Goal: Task Accomplishment & Management: Complete application form

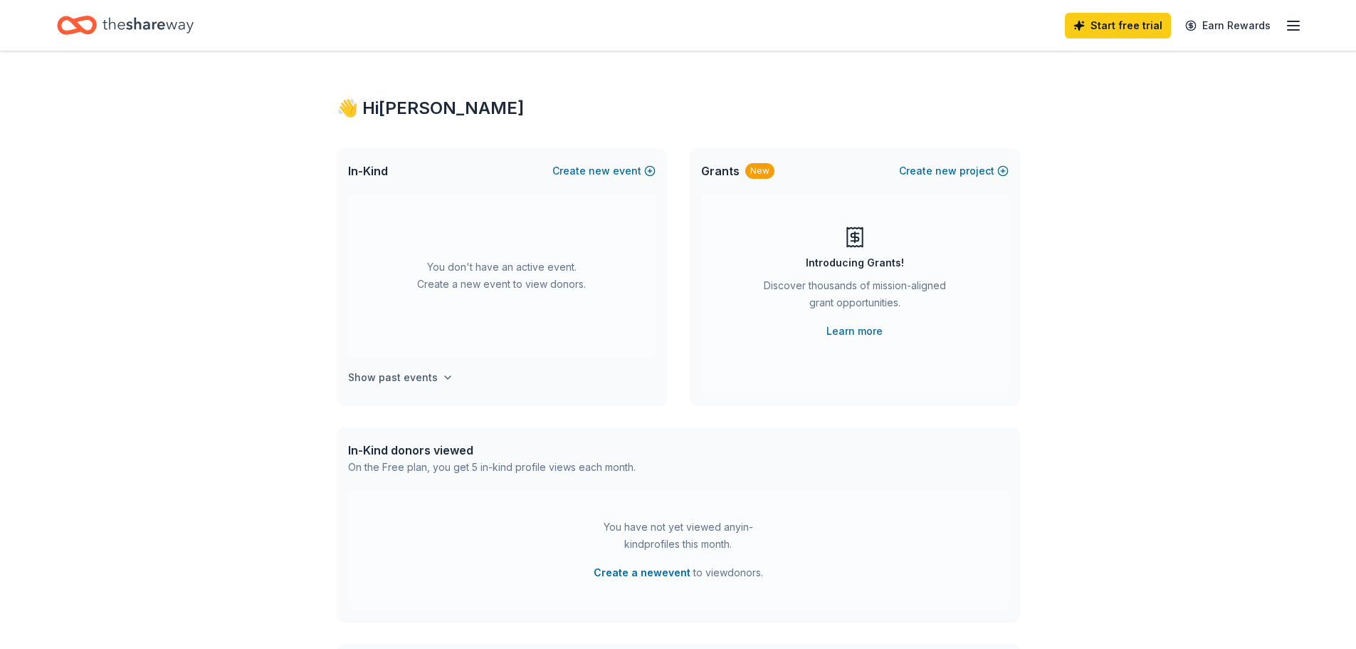
click at [407, 377] on h4 "Show past events" at bounding box center [393, 377] width 90 height 17
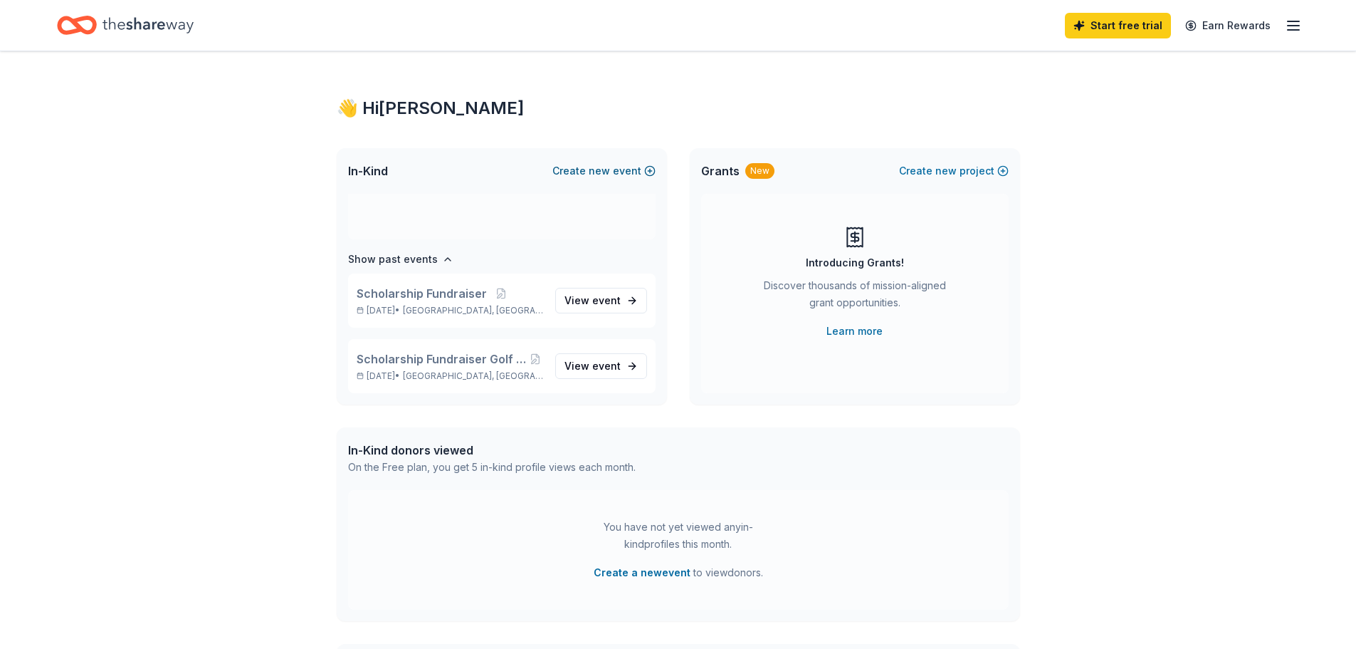
click at [599, 167] on span "new" at bounding box center [599, 170] width 21 height 17
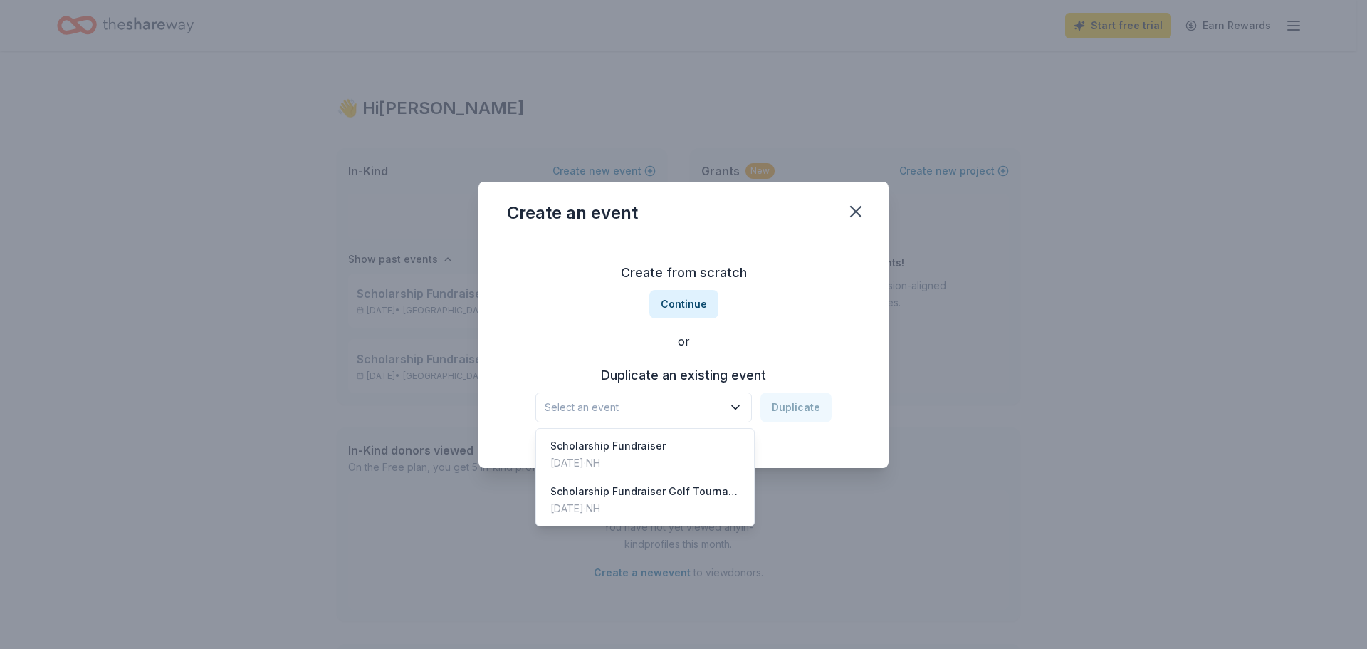
click at [640, 404] on span "Select an event" at bounding box center [634, 407] width 178 height 17
click at [625, 446] on div "Scholarship Fundraiser" at bounding box center [607, 445] width 115 height 17
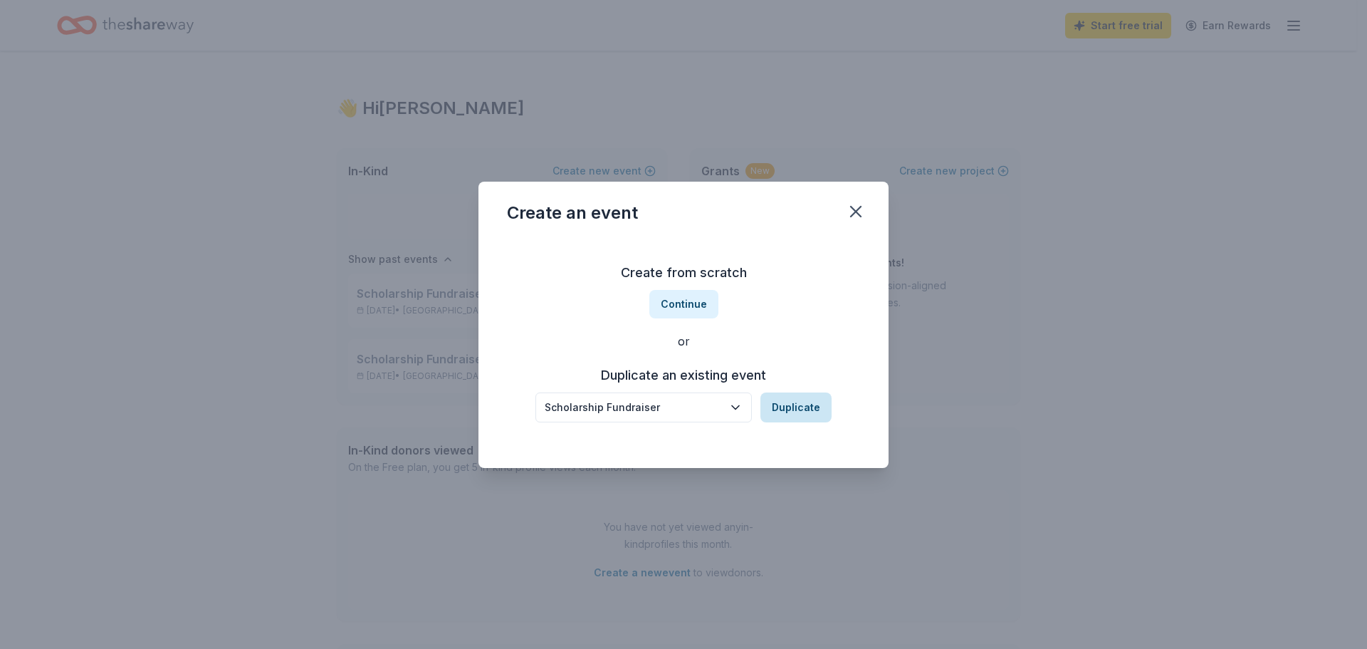
click at [787, 402] on button "Duplicate" at bounding box center [795, 407] width 71 height 30
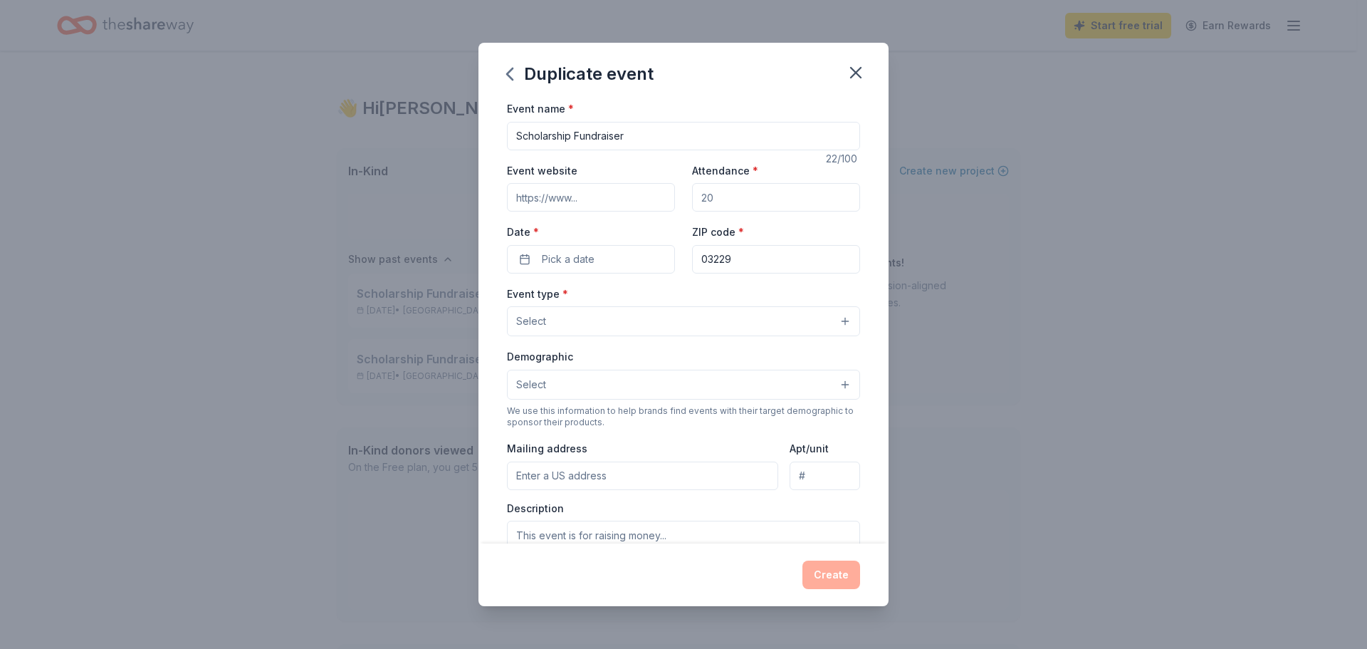
click at [610, 198] on input "Event website" at bounding box center [591, 197] width 168 height 28
type input "https://www.hennikerlions.com"
click at [755, 194] on input "Attendance *" at bounding box center [776, 197] width 168 height 28
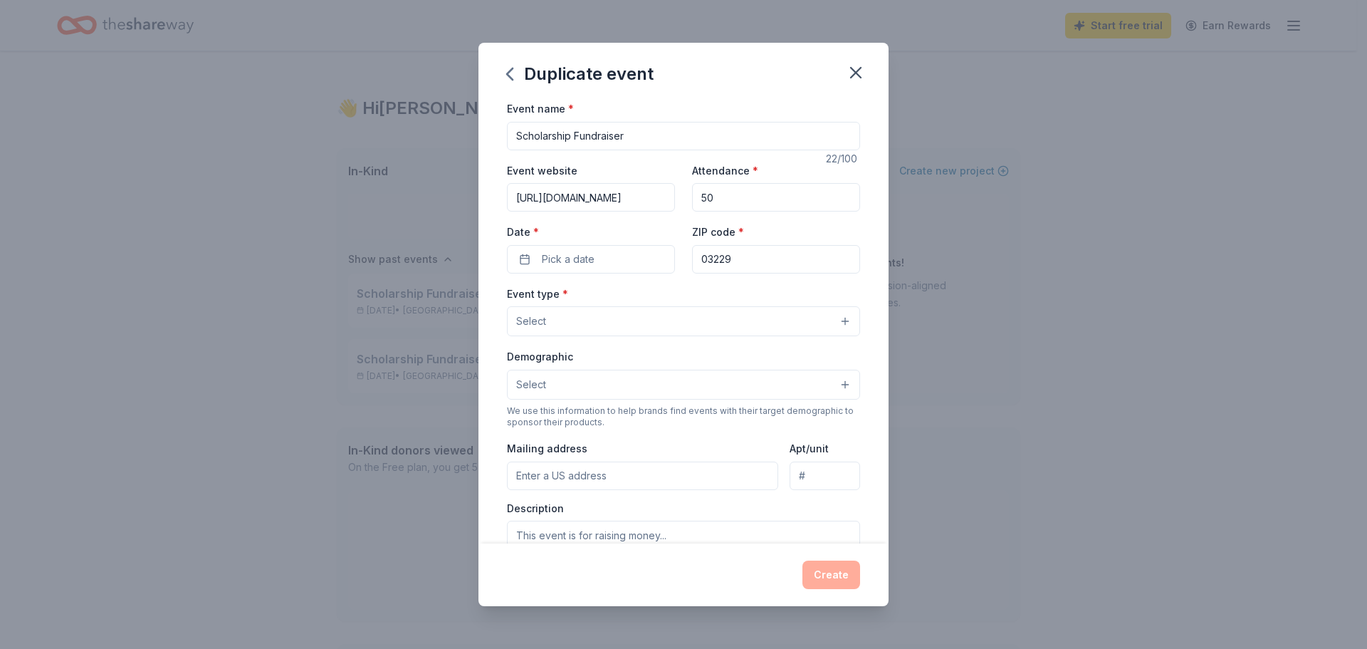
type input "5"
type input "60"
click at [610, 256] on button "Pick a date" at bounding box center [591, 259] width 168 height 28
click at [664, 298] on button "Go to next month" at bounding box center [665, 297] width 20 height 20
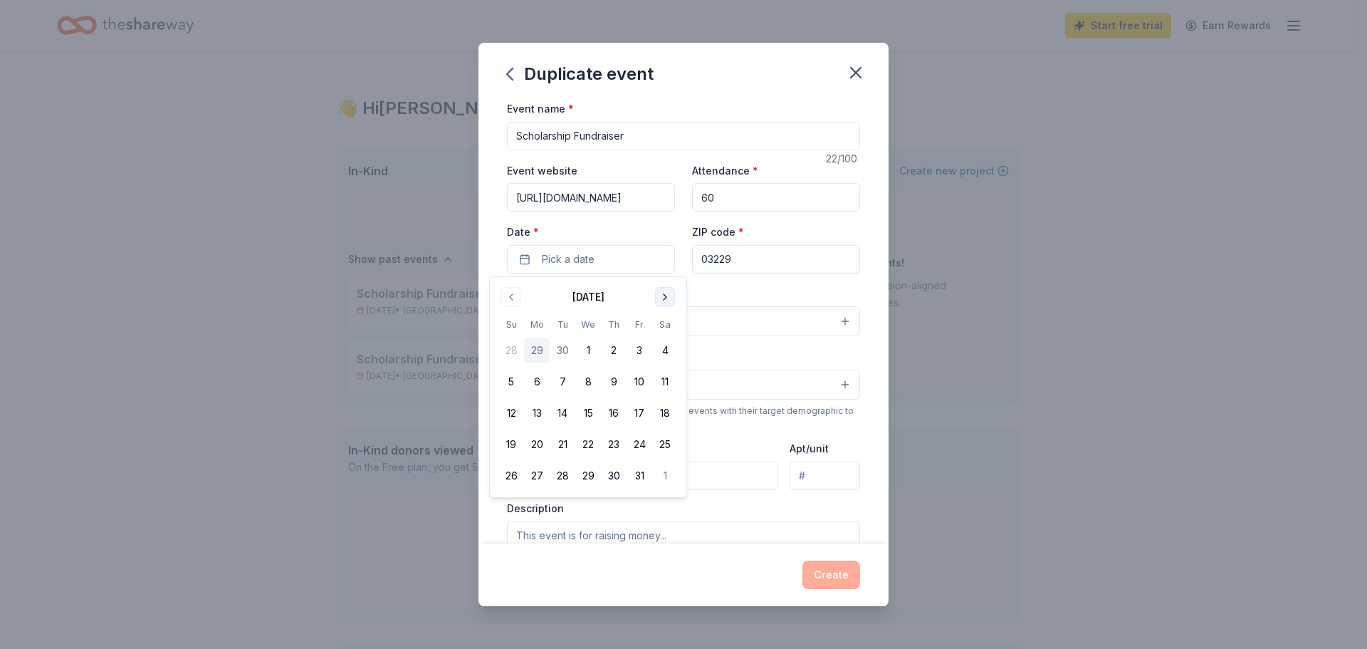
click at [664, 298] on button "Go to next month" at bounding box center [665, 297] width 20 height 20
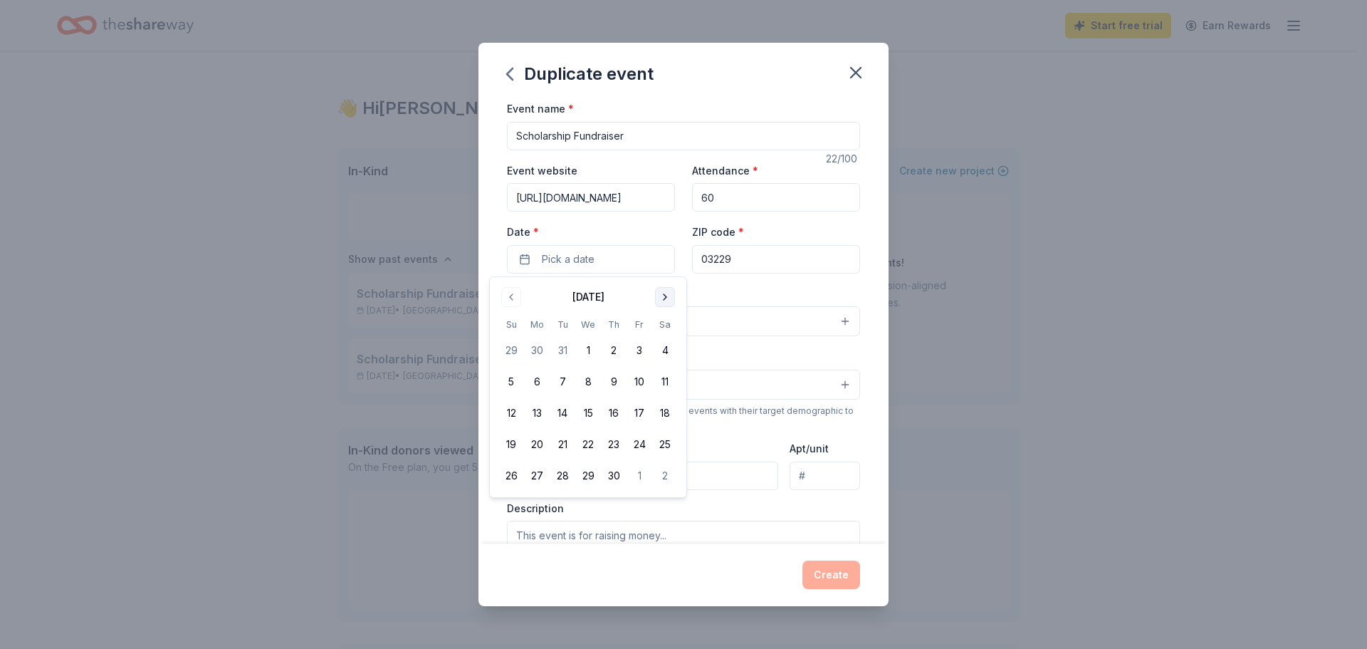
click at [664, 298] on button "Go to next month" at bounding box center [665, 297] width 20 height 20
click at [635, 447] on button "26" at bounding box center [640, 444] width 26 height 26
click at [728, 254] on input "03229" at bounding box center [776, 259] width 168 height 28
click at [625, 317] on button "Select" at bounding box center [683, 321] width 353 height 30
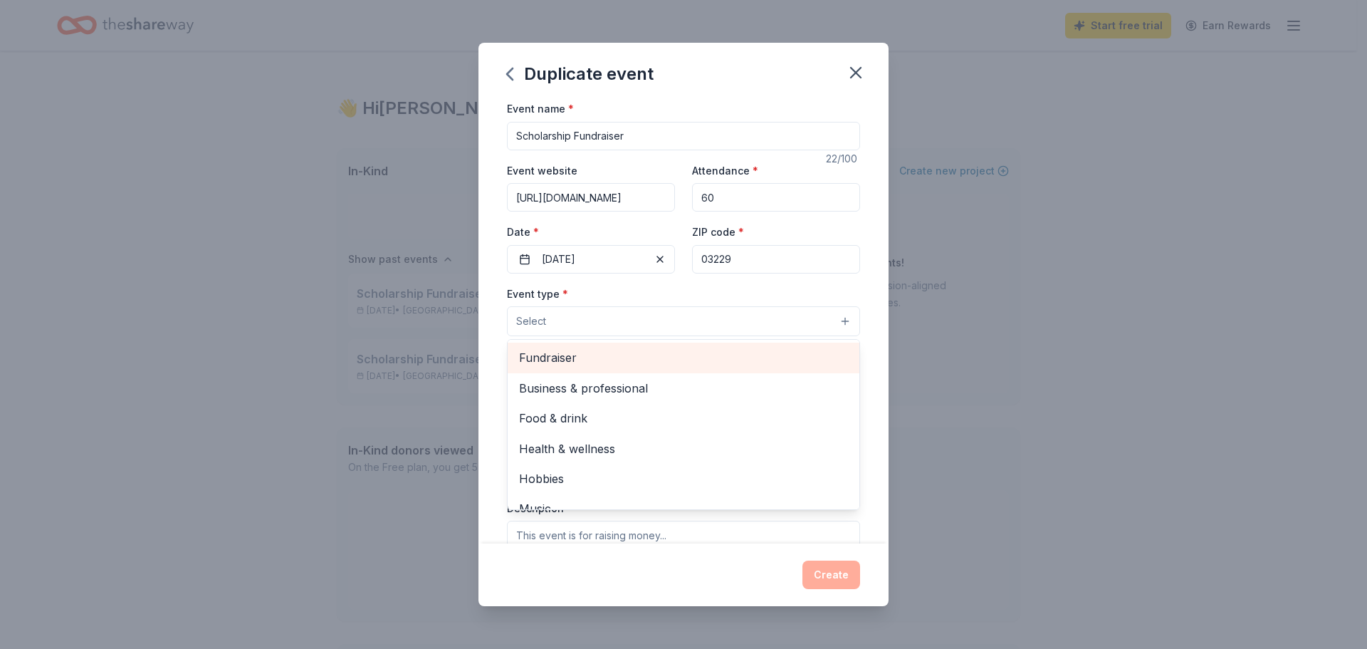
click at [595, 356] on span "Fundraiser" at bounding box center [683, 357] width 329 height 19
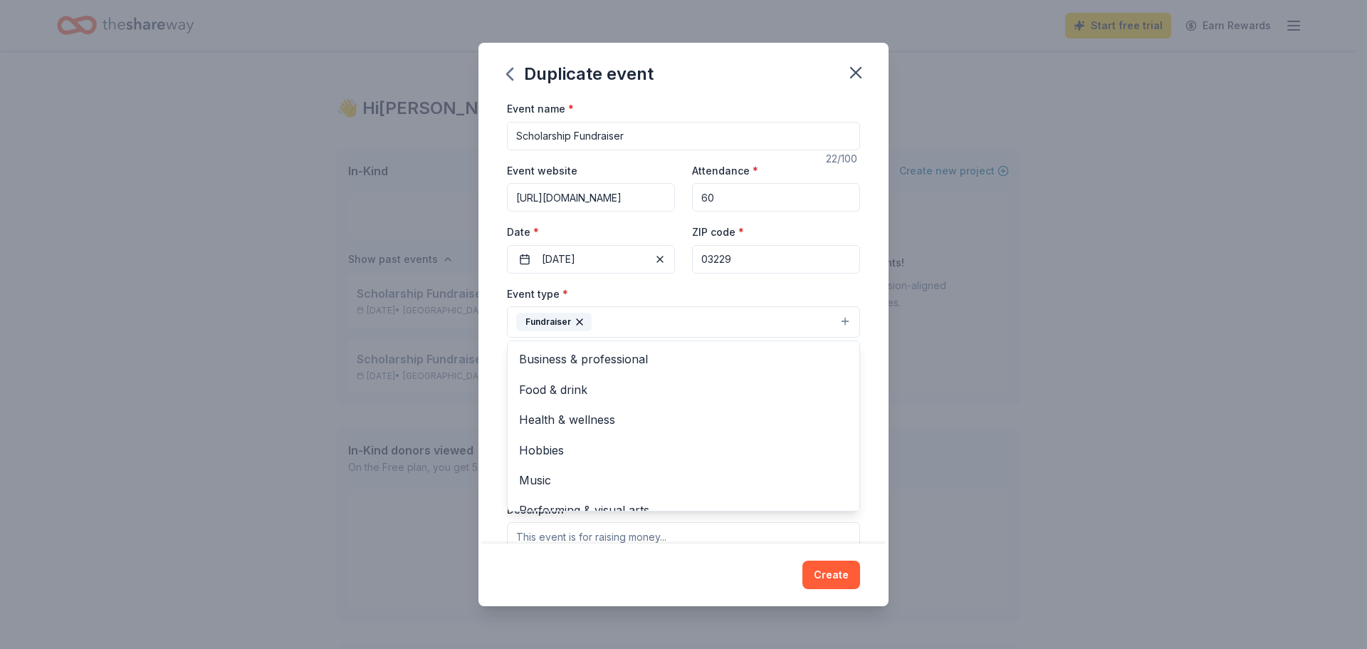
click at [857, 323] on div "Event name * Scholarship Fundraiser 22 /100 Event website https://www.hennikerl…" at bounding box center [683, 322] width 410 height 444
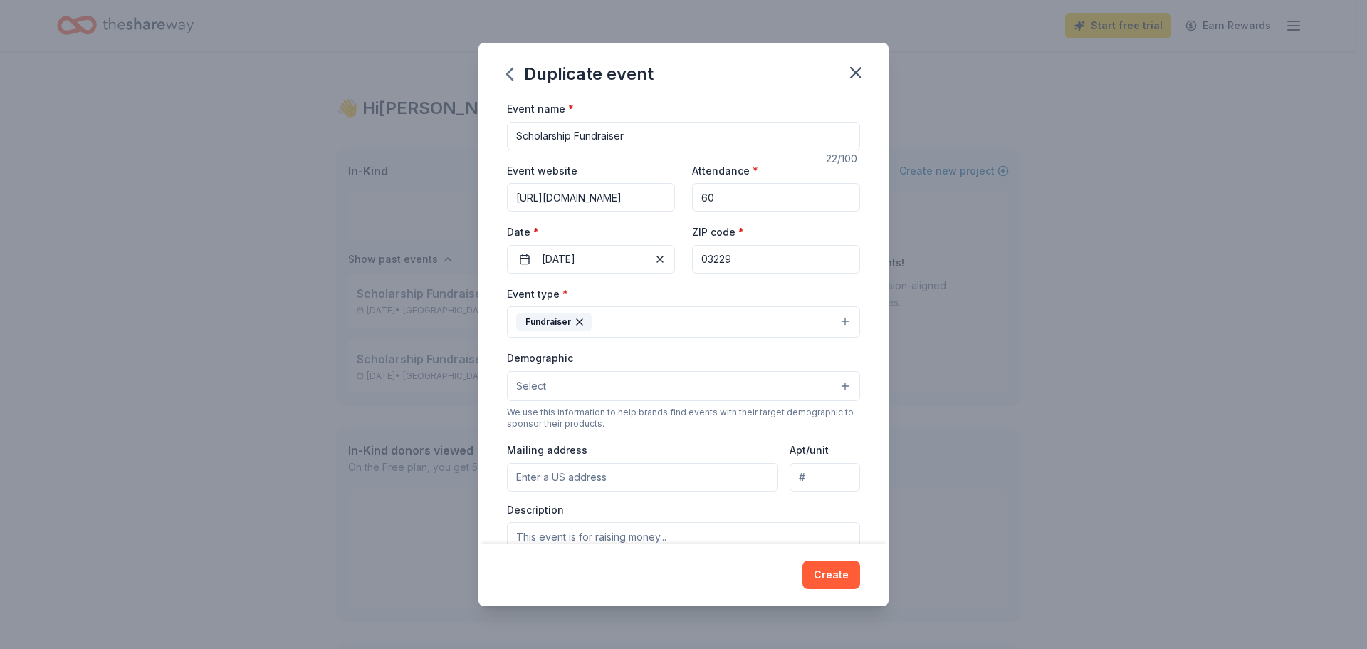
drag, startPoint x: 872, startPoint y: 281, endPoint x: 876, endPoint y: 306, distance: 25.9
click at [876, 306] on div "Event name * Scholarship Fundraiser 22 /100 Event website https://www.hennikerl…" at bounding box center [683, 322] width 410 height 444
click at [655, 398] on button "Select" at bounding box center [683, 386] width 353 height 30
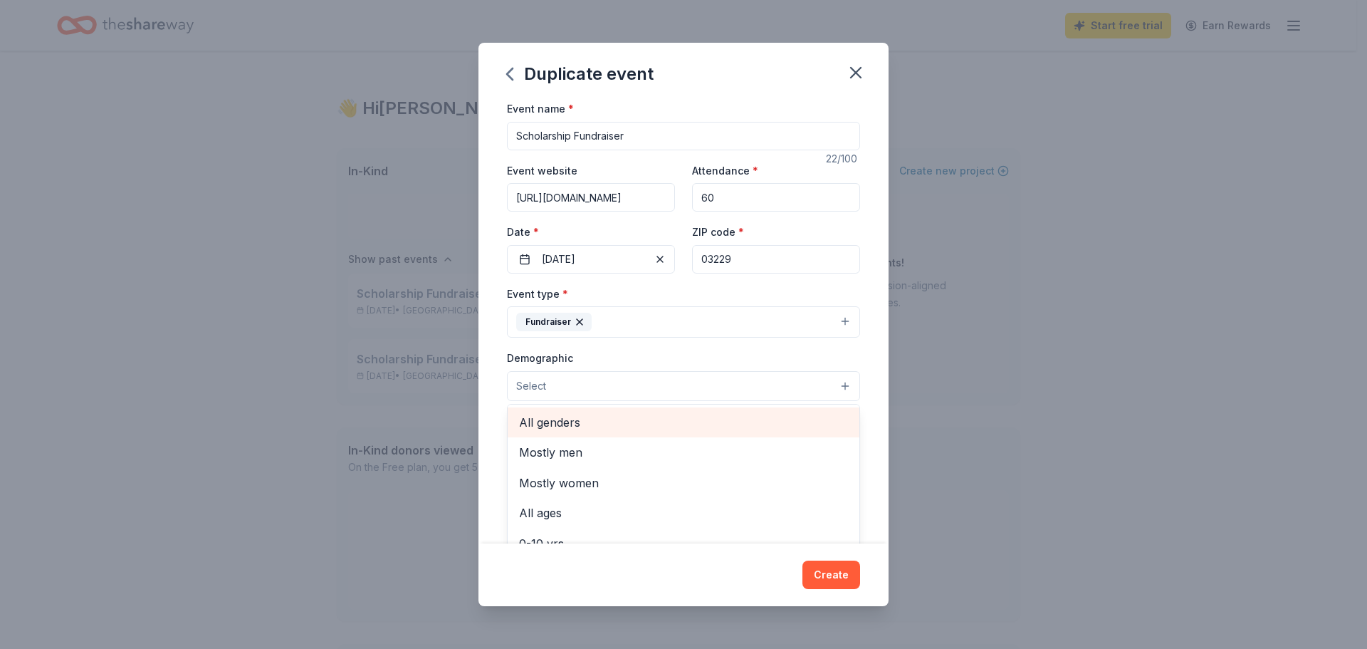
click at [608, 424] on span "All genders" at bounding box center [683, 422] width 329 height 19
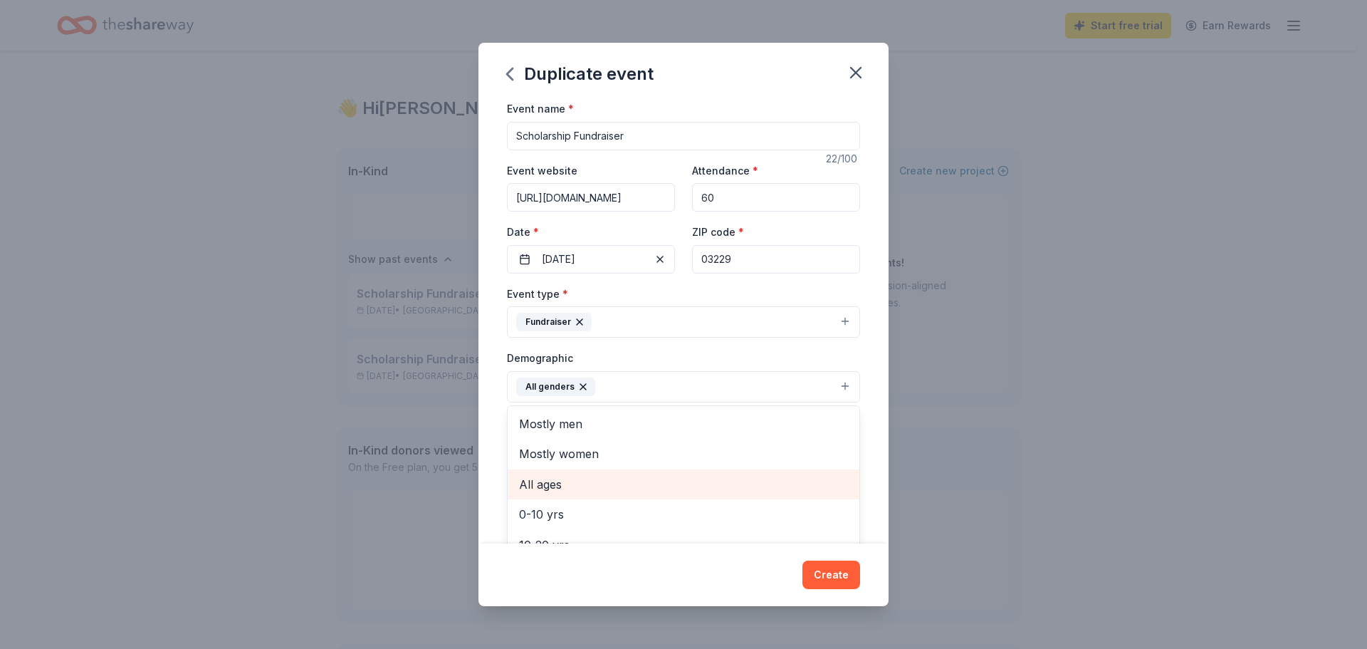
click at [595, 479] on span "All ages" at bounding box center [683, 484] width 329 height 19
click at [647, 387] on icon "button" at bounding box center [652, 386] width 11 height 11
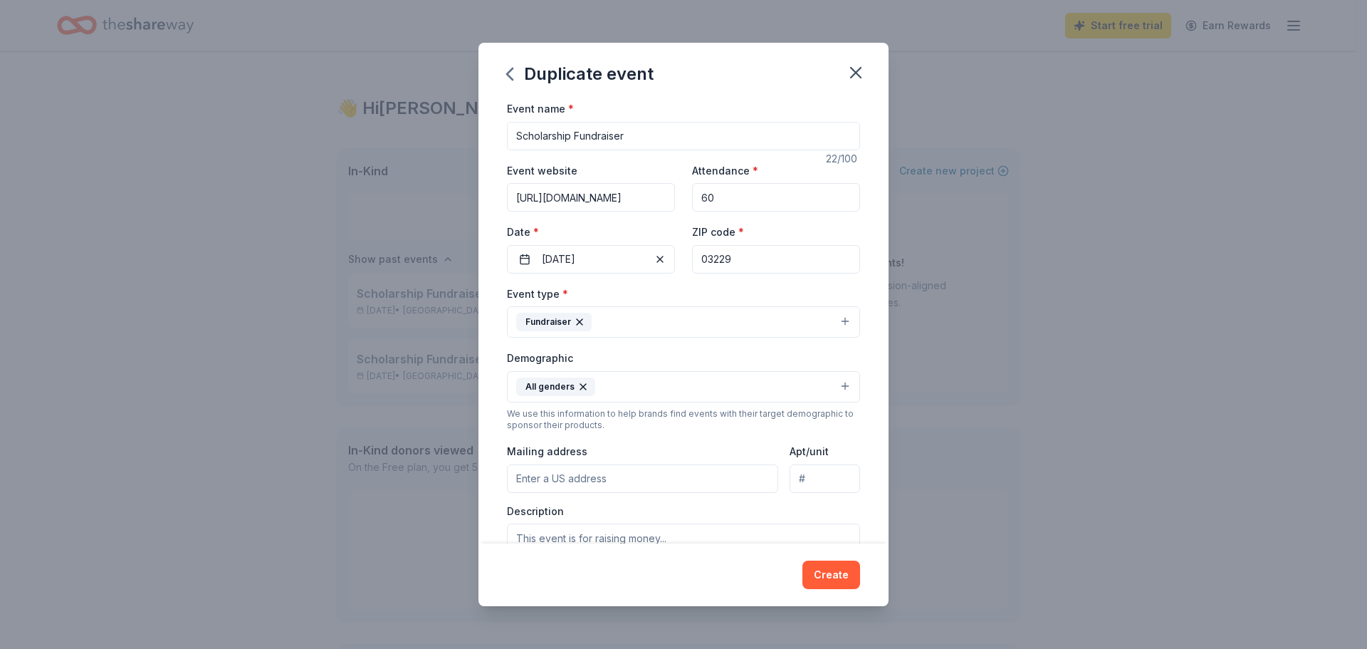
click at [619, 384] on button "All genders" at bounding box center [683, 386] width 353 height 31
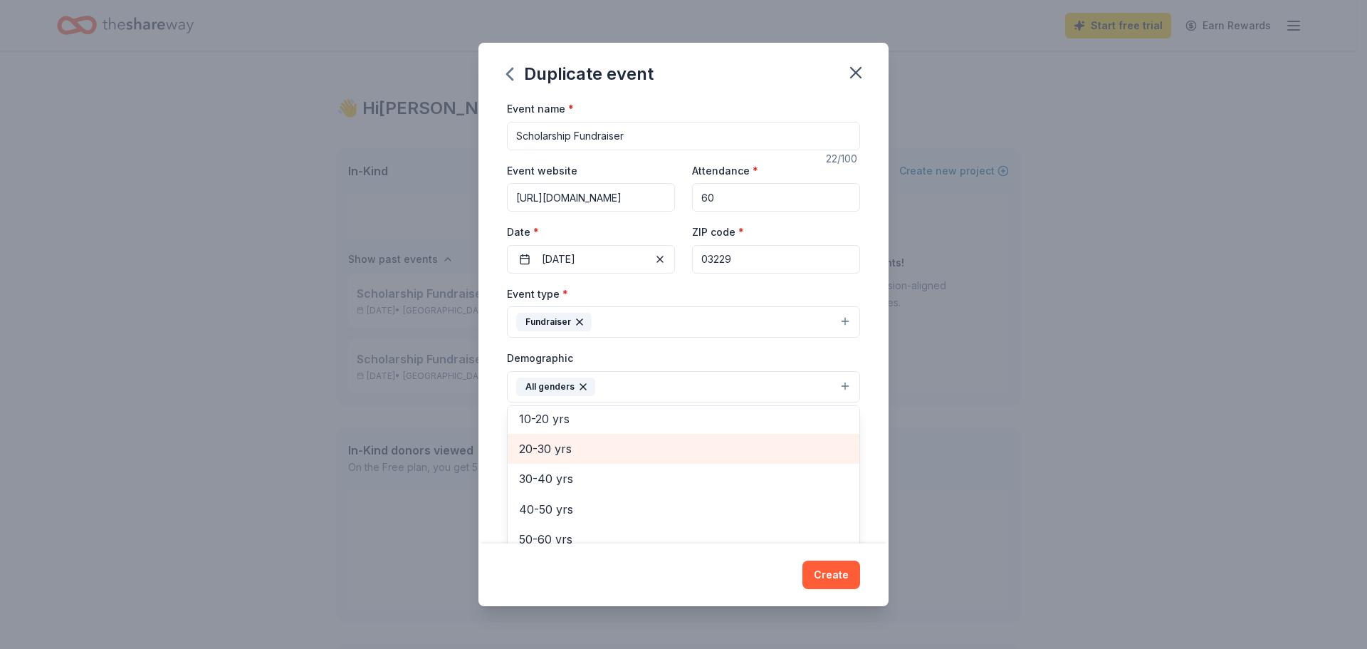
click at [574, 451] on span "20-30 yrs" at bounding box center [683, 448] width 329 height 19
click at [567, 454] on span "30-40 yrs" at bounding box center [683, 448] width 329 height 19
click at [565, 451] on span "40-50 yrs" at bounding box center [683, 448] width 329 height 19
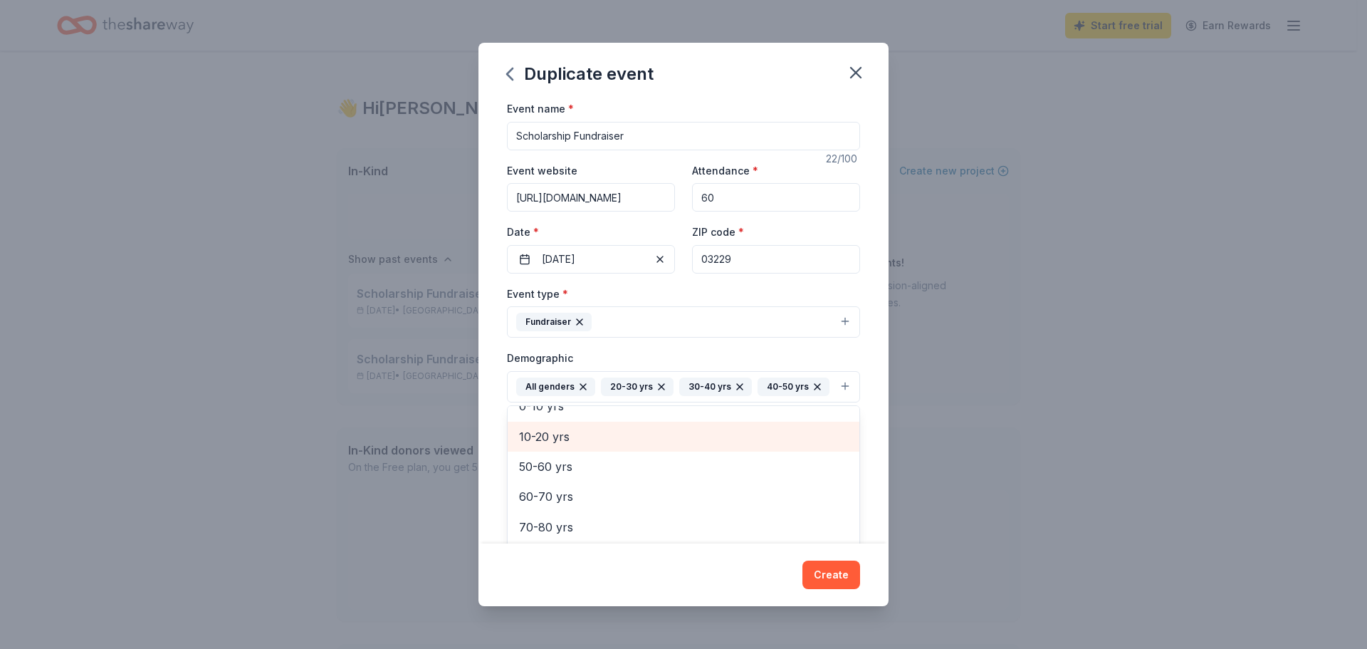
click at [562, 446] on span "10-20 yrs" at bounding box center [683, 436] width 329 height 19
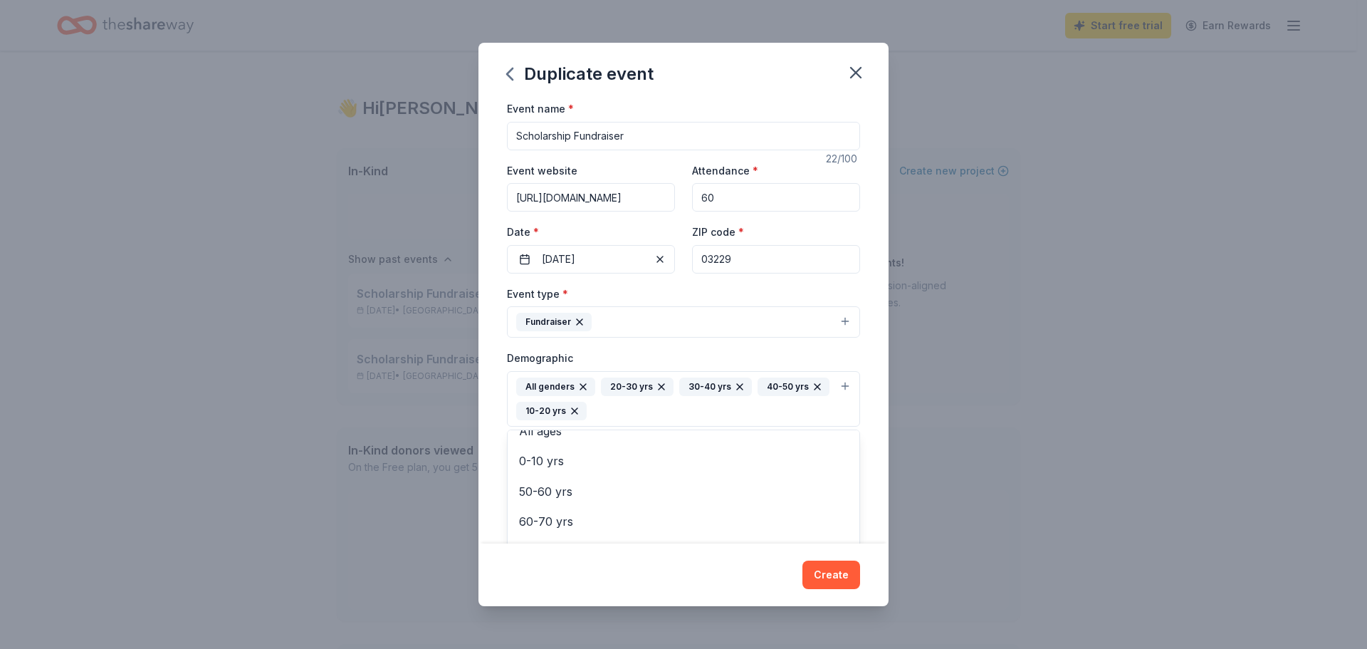
click at [580, 411] on icon "button" at bounding box center [574, 410] width 11 height 11
click at [721, 396] on div "All genders 20-30 yrs 30-40 yrs 40-50 yrs" at bounding box center [672, 386] width 313 height 19
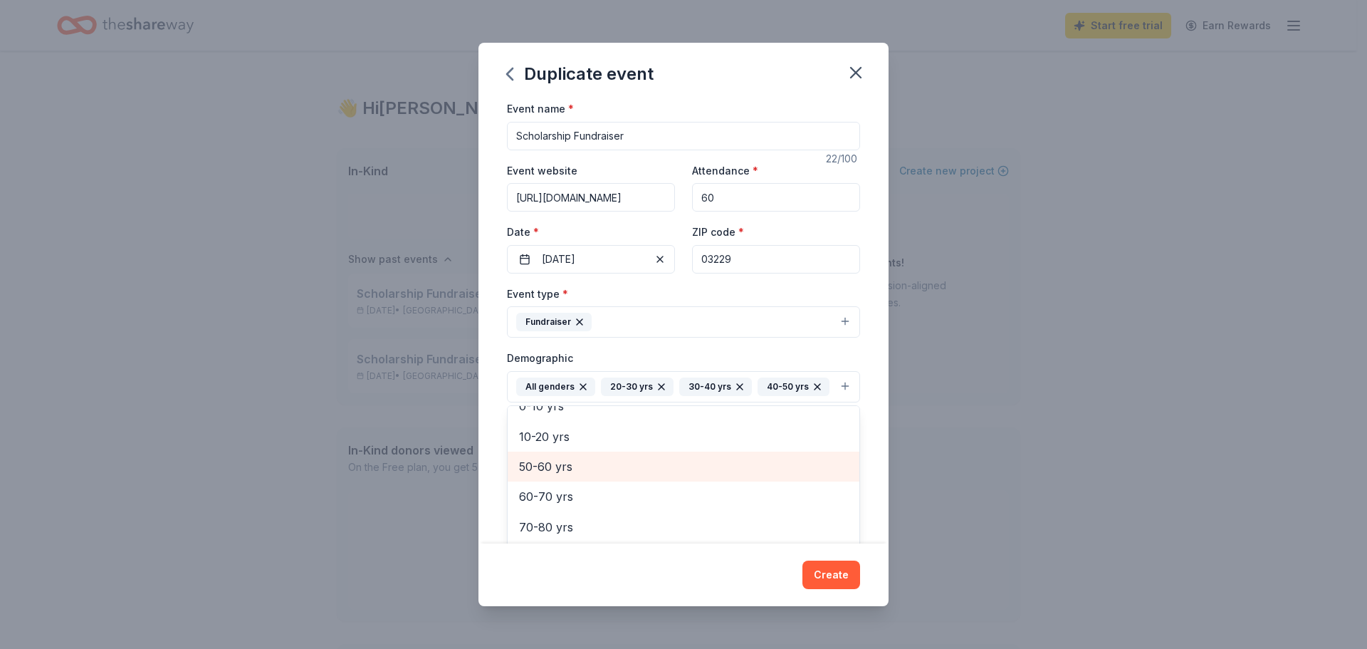
click at [599, 476] on span "50-60 yrs" at bounding box center [683, 466] width 329 height 19
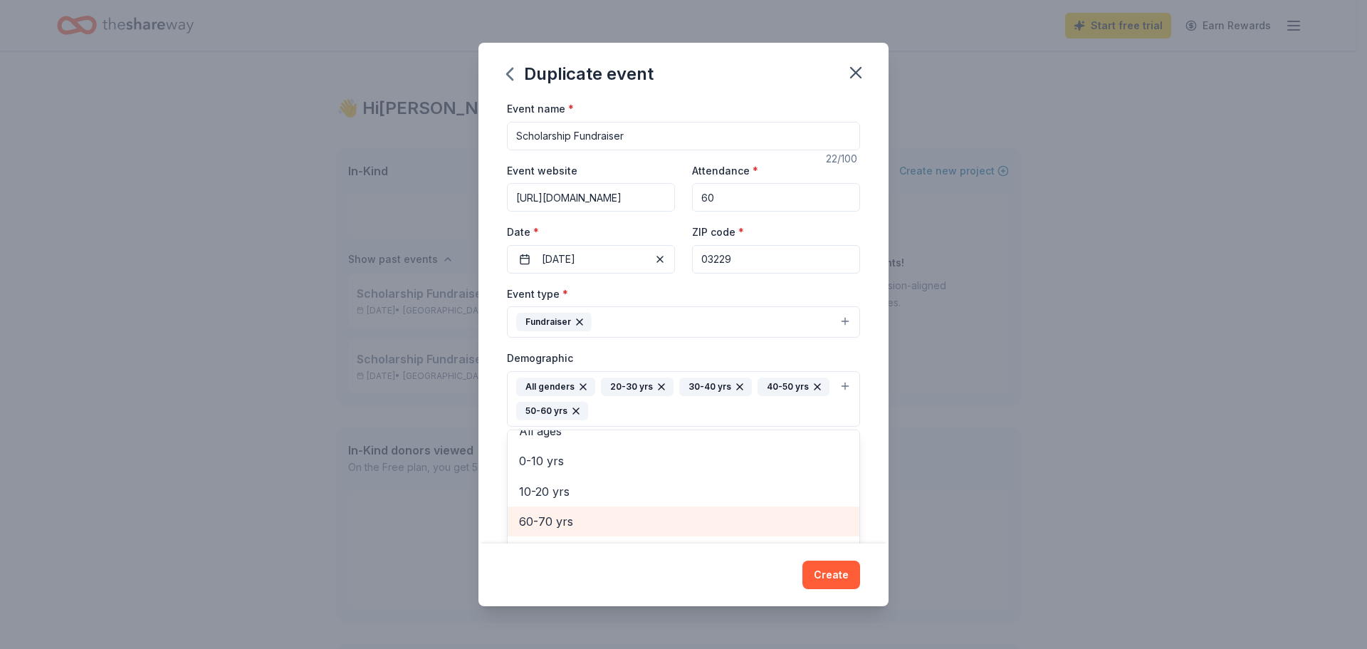
click at [597, 515] on span "60-70 yrs" at bounding box center [683, 521] width 329 height 19
click at [876, 433] on div "Event name * Scholarship Fundraiser 22 /100 Event website https://www.hennikerl…" at bounding box center [683, 322] width 410 height 444
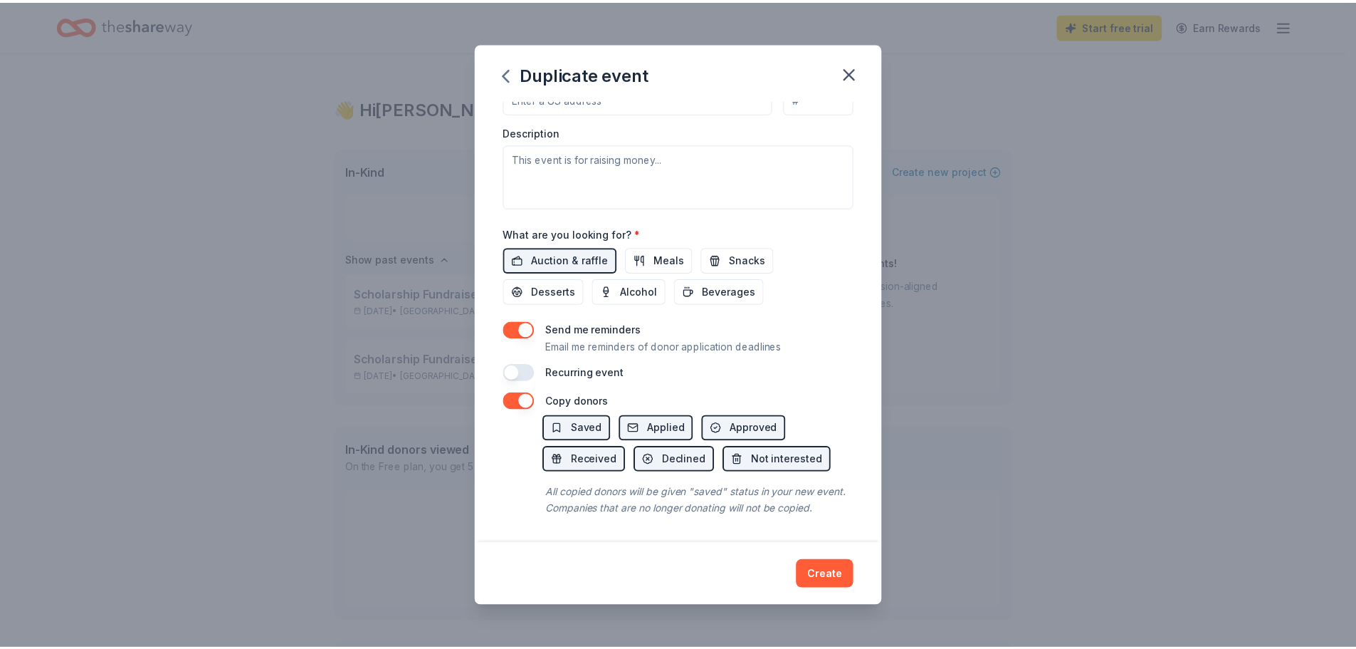
scroll to position [421, 0]
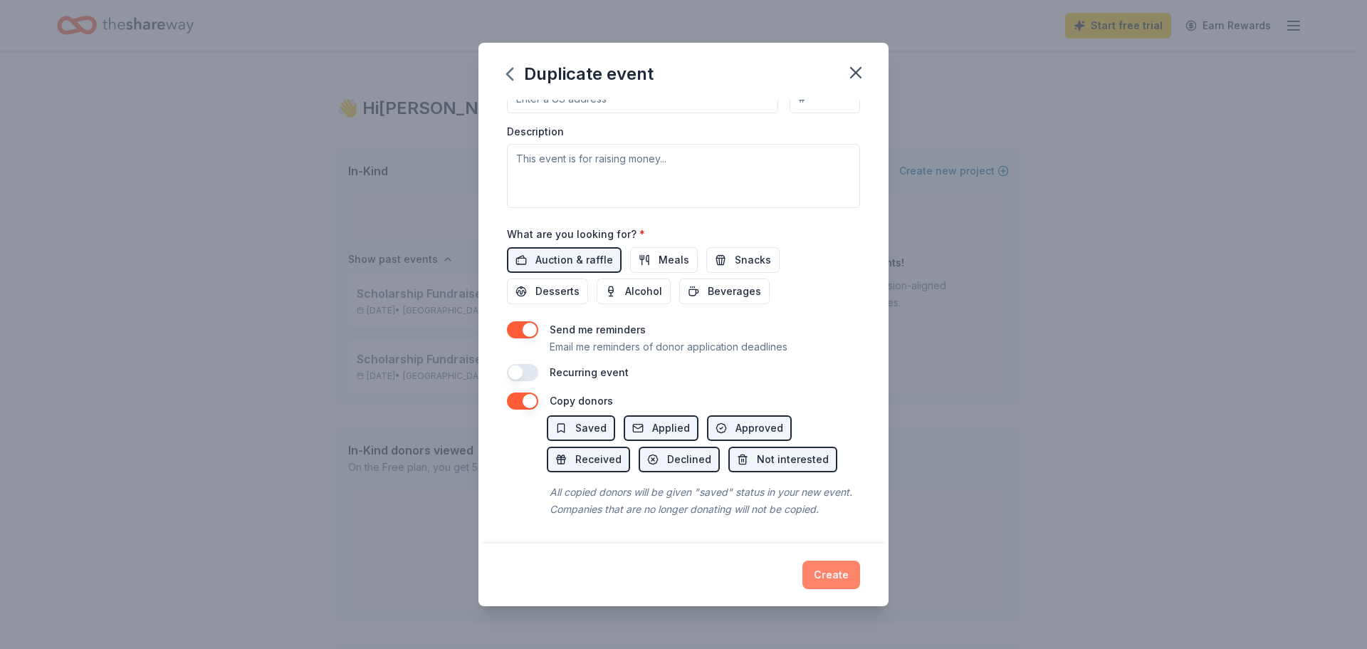
click at [842, 573] on button "Create" at bounding box center [831, 574] width 58 height 28
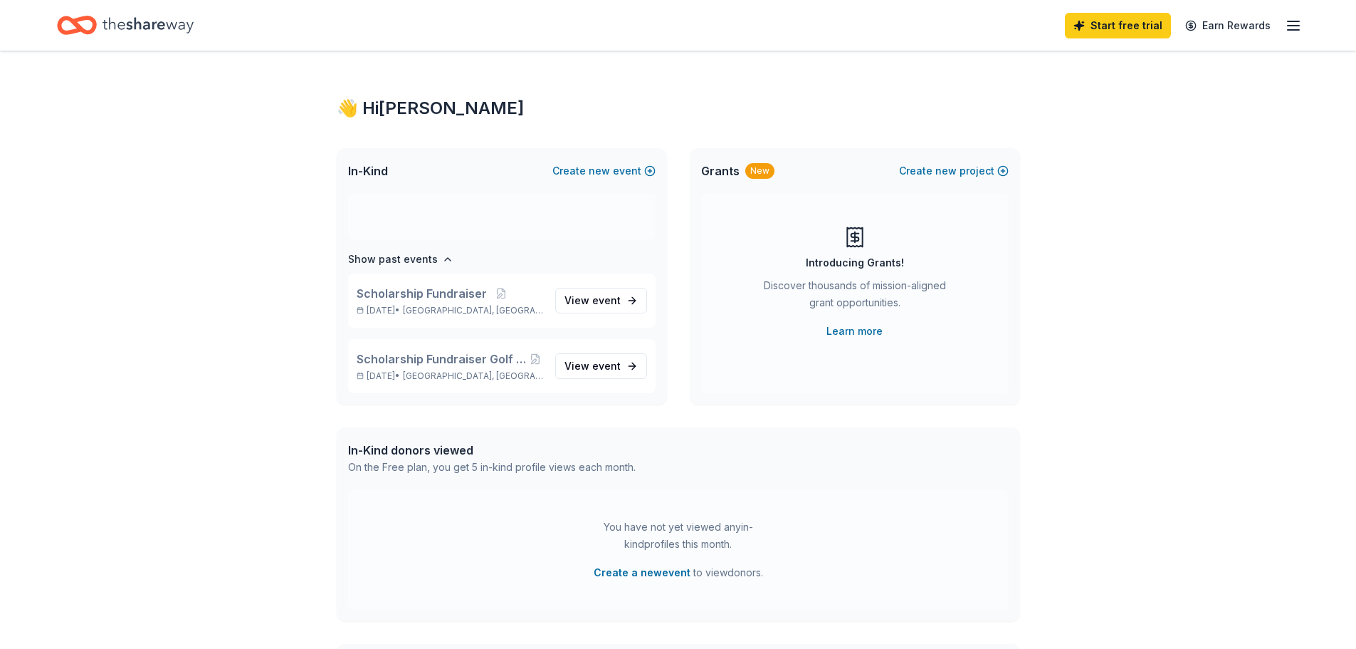
scroll to position [9, 0]
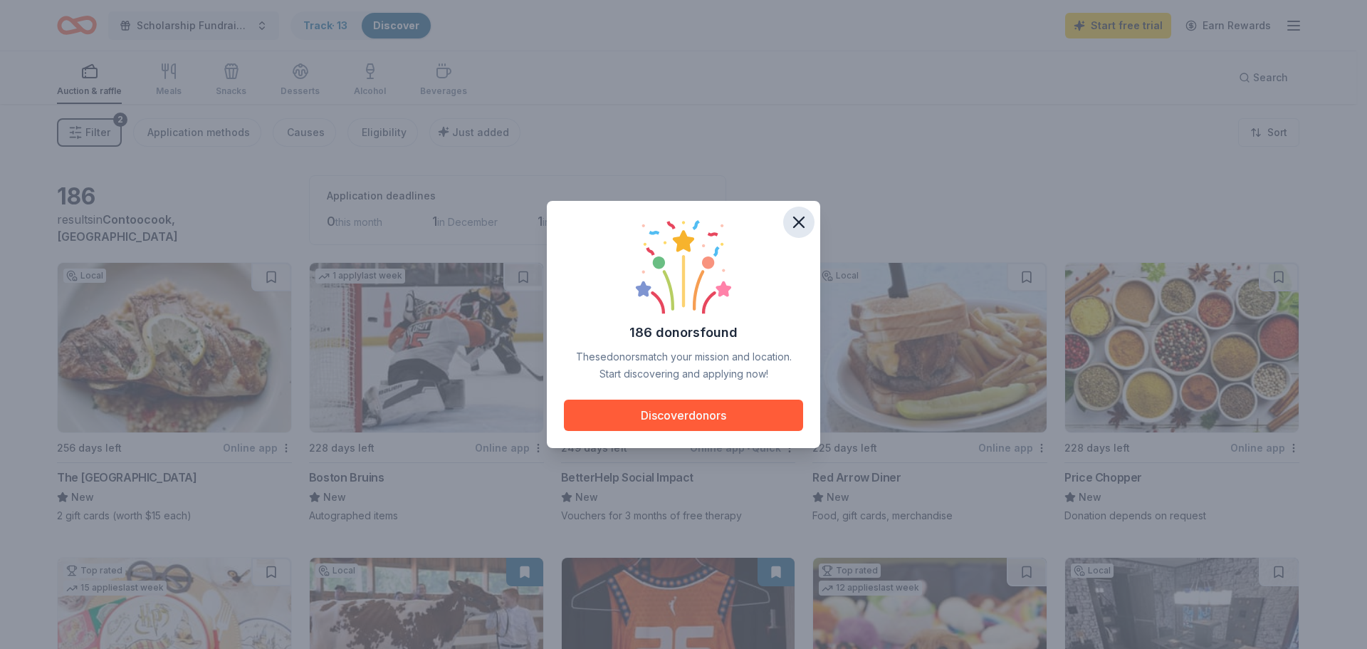
click at [793, 222] on icon "button" at bounding box center [799, 222] width 20 height 20
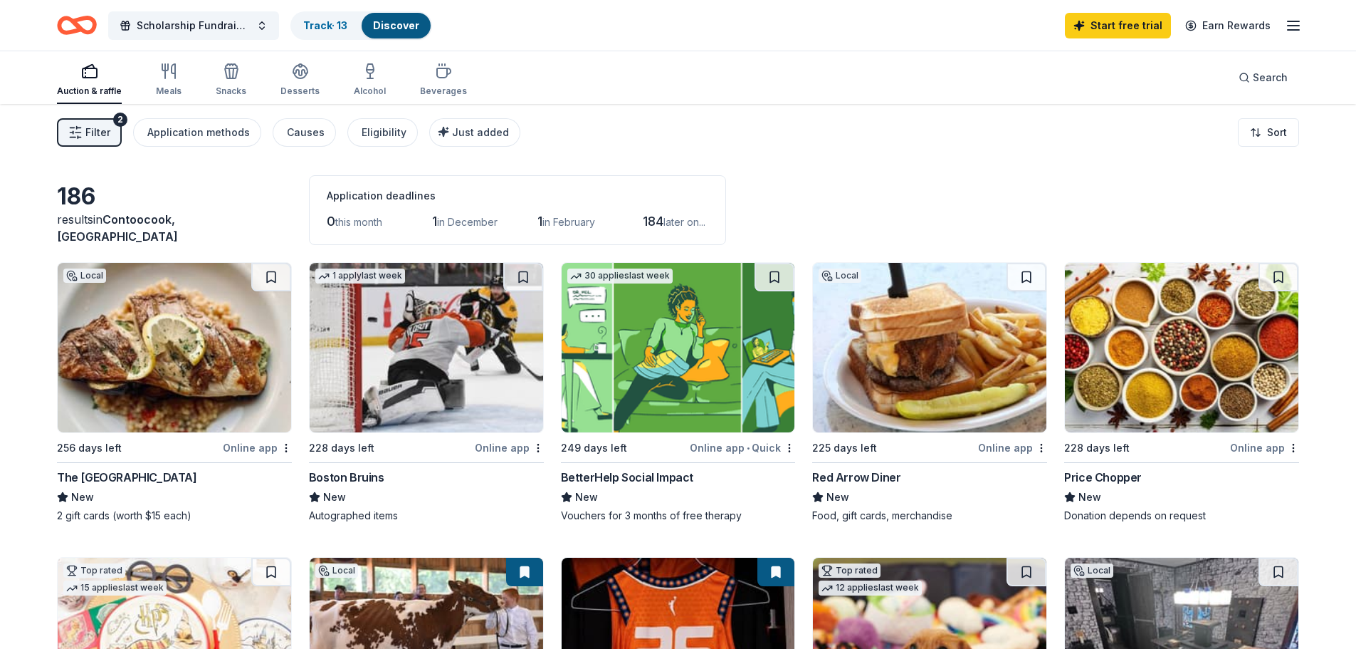
click at [410, 350] on img at bounding box center [427, 347] width 234 height 169
click at [330, 27] on link "Track · 14" at bounding box center [325, 25] width 45 height 12
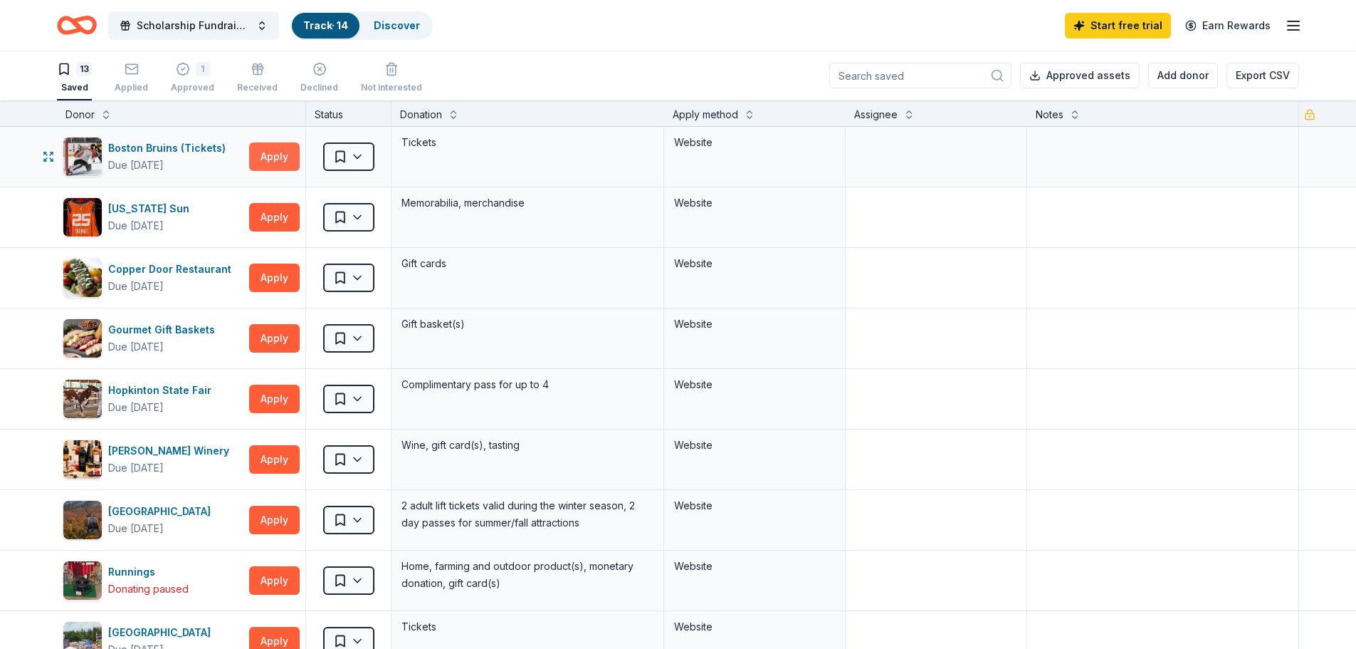
click at [272, 159] on button "Apply" at bounding box center [274, 156] width 51 height 28
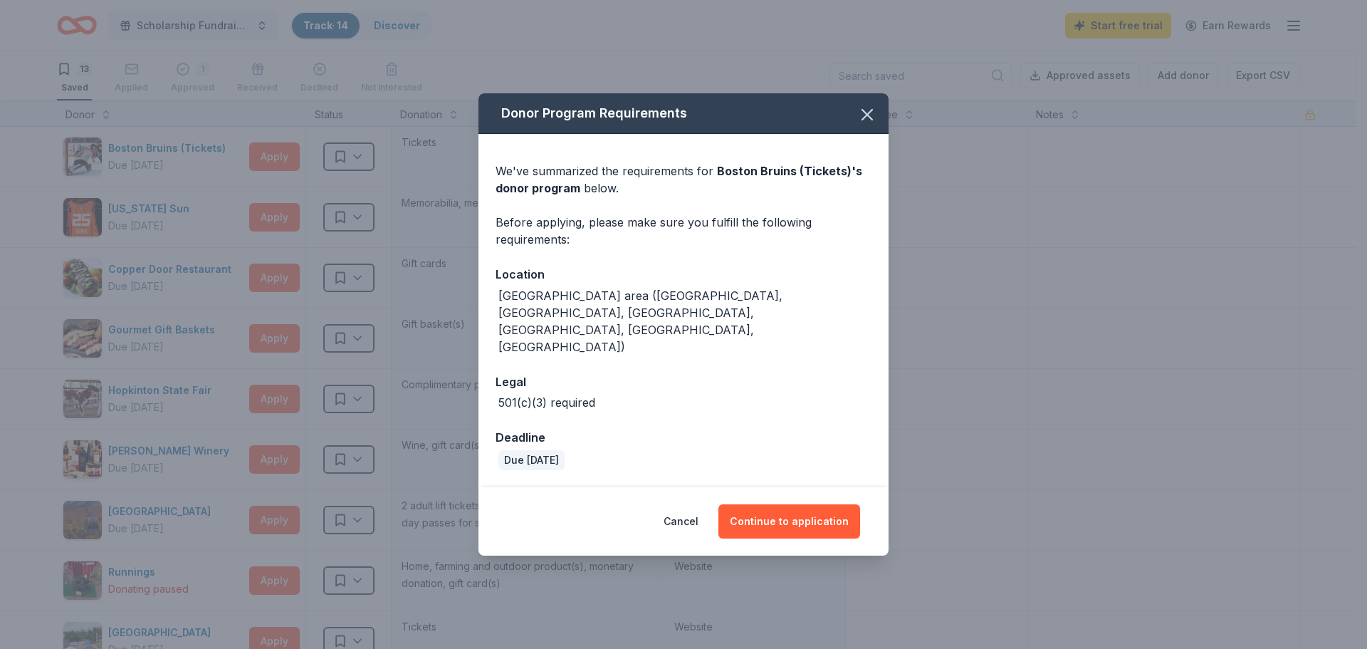
click at [706, 504] on div "Cancel Continue to application" at bounding box center [683, 521] width 353 height 34
click at [688, 504] on button "Cancel" at bounding box center [681, 521] width 35 height 34
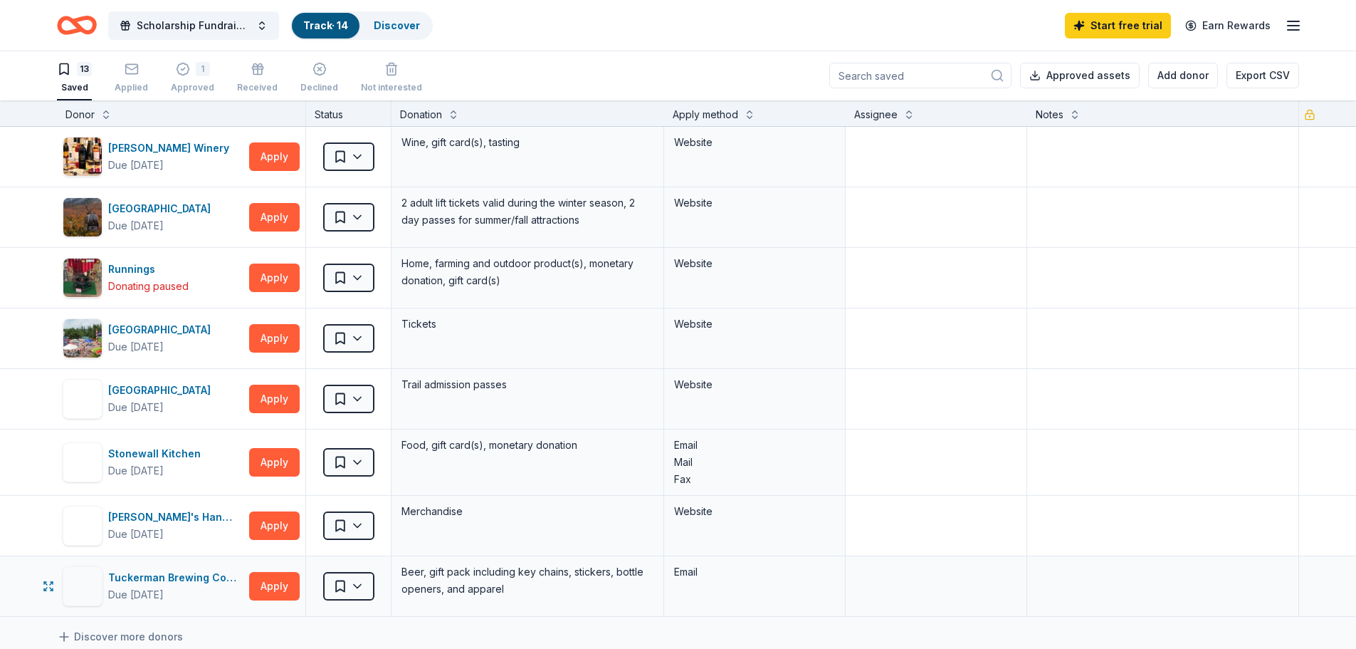
scroll to position [0, 0]
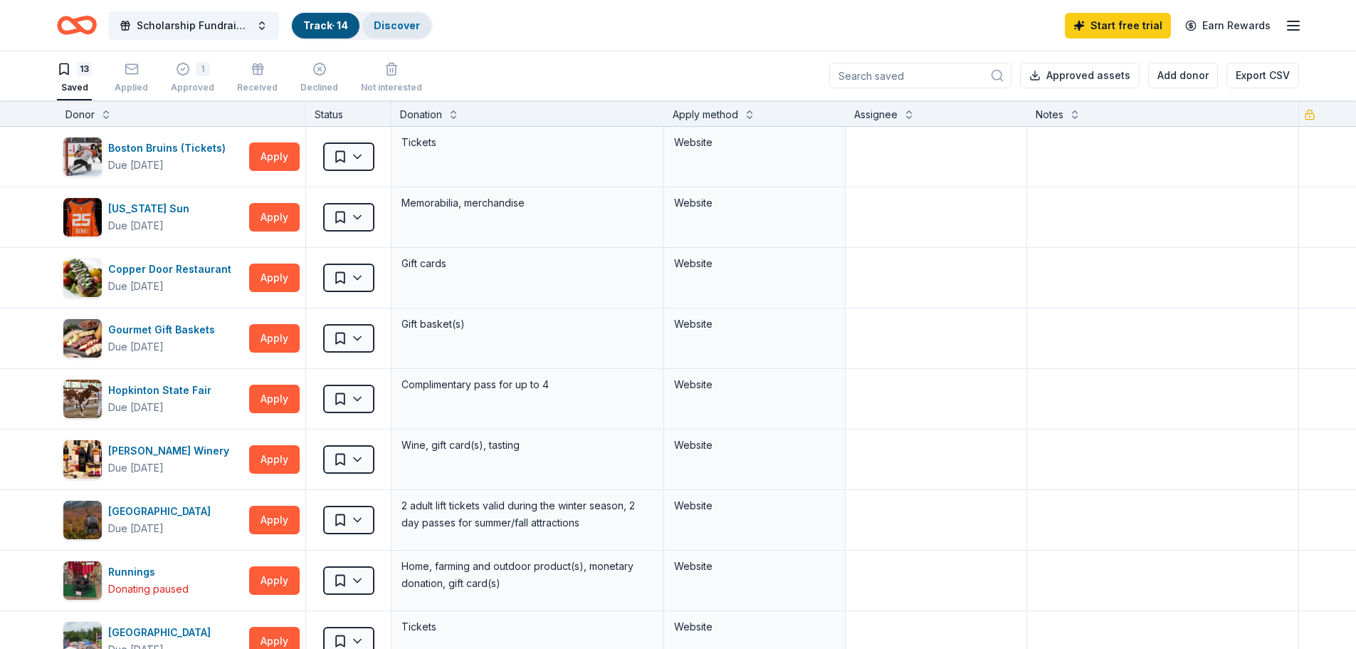
click at [367, 24] on div "Discover" at bounding box center [396, 26] width 69 height 26
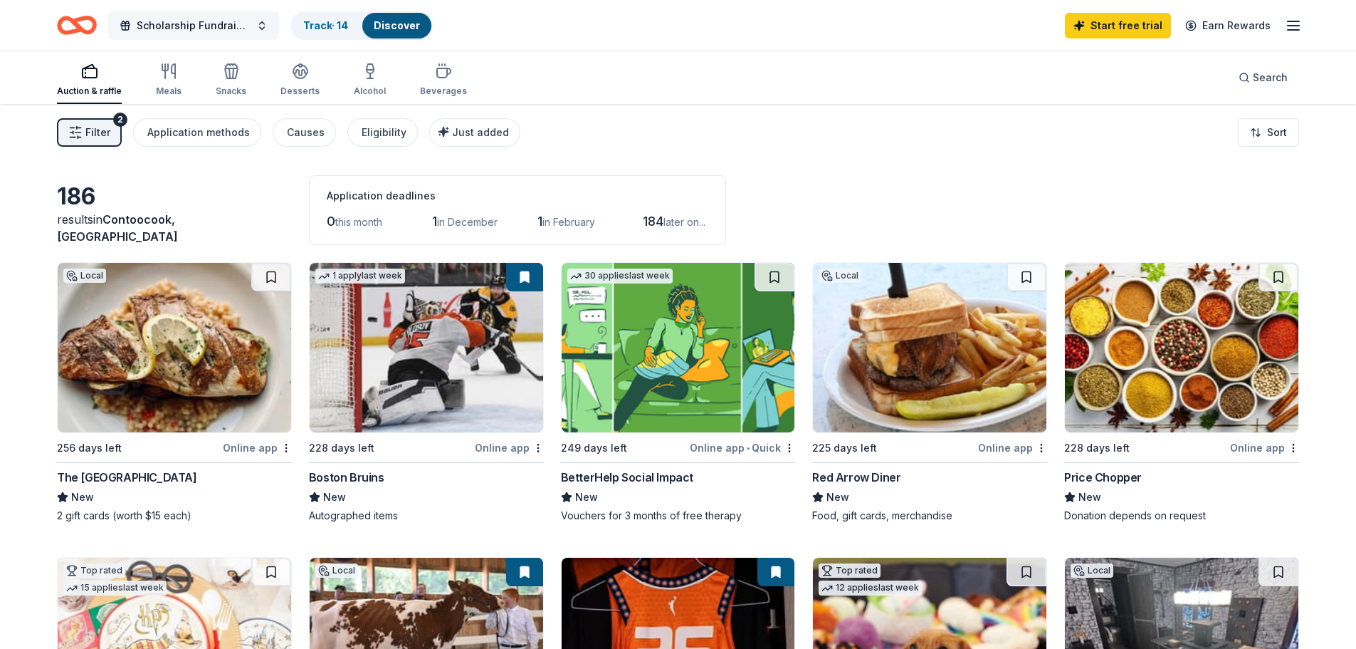
click at [232, 27] on span "Scholarship Fundraiser" at bounding box center [194, 25] width 114 height 17
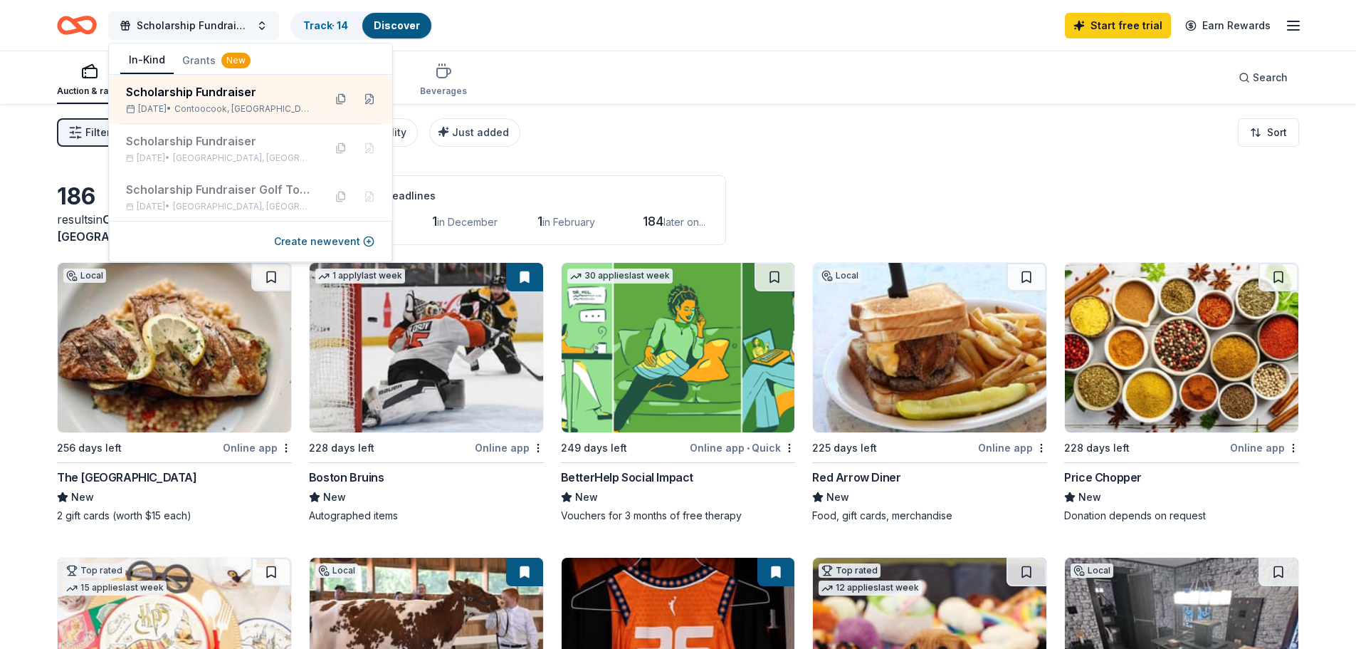
click at [232, 27] on span "Scholarship Fundraiser" at bounding box center [194, 25] width 114 height 17
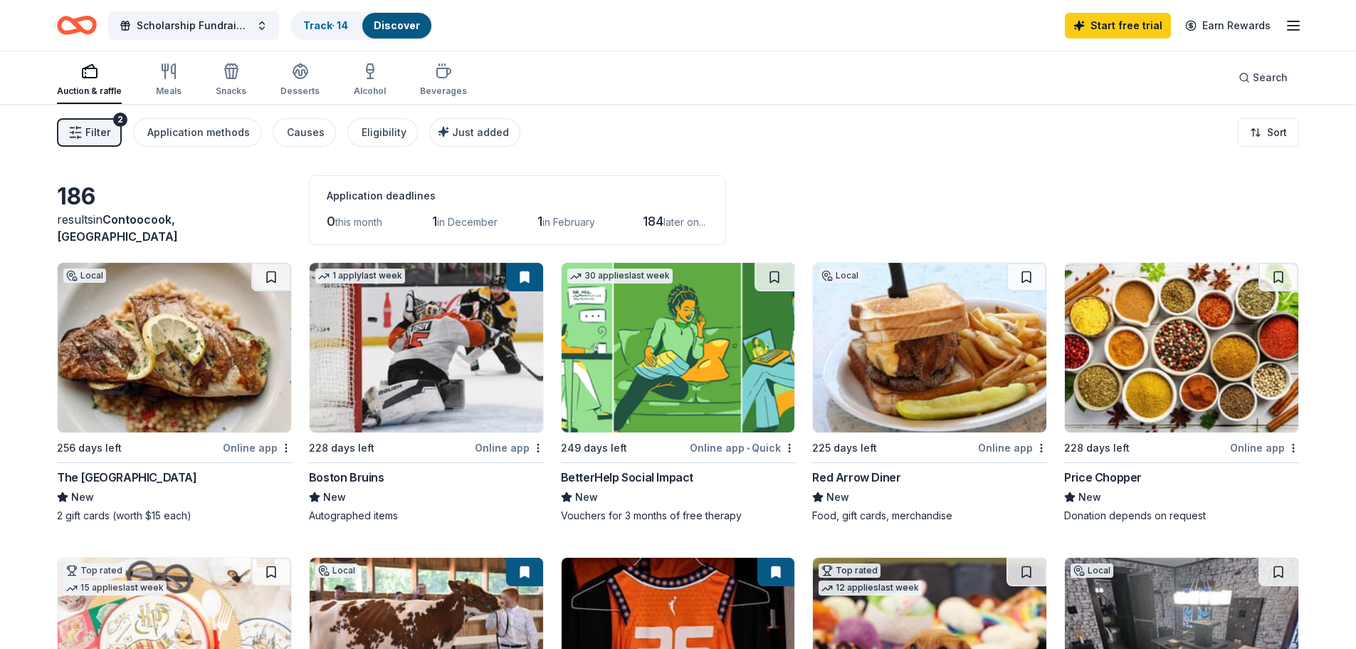
click at [378, 360] on img at bounding box center [427, 347] width 234 height 169
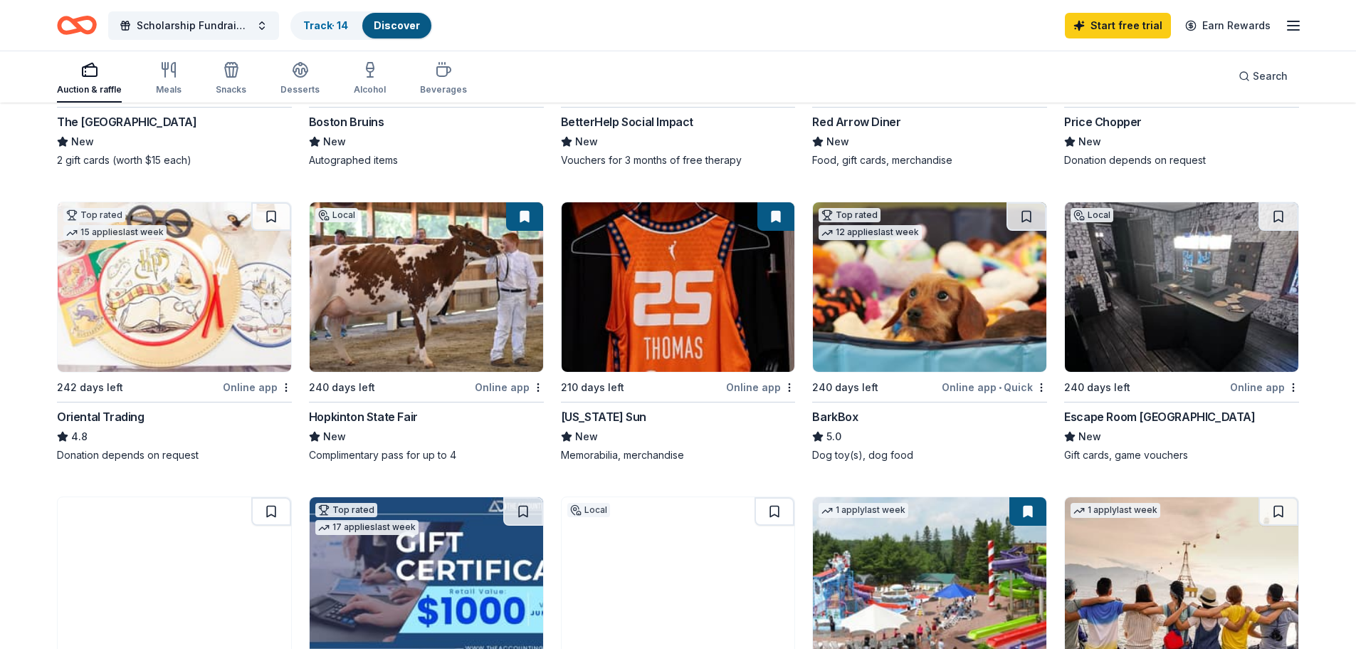
scroll to position [356, 0]
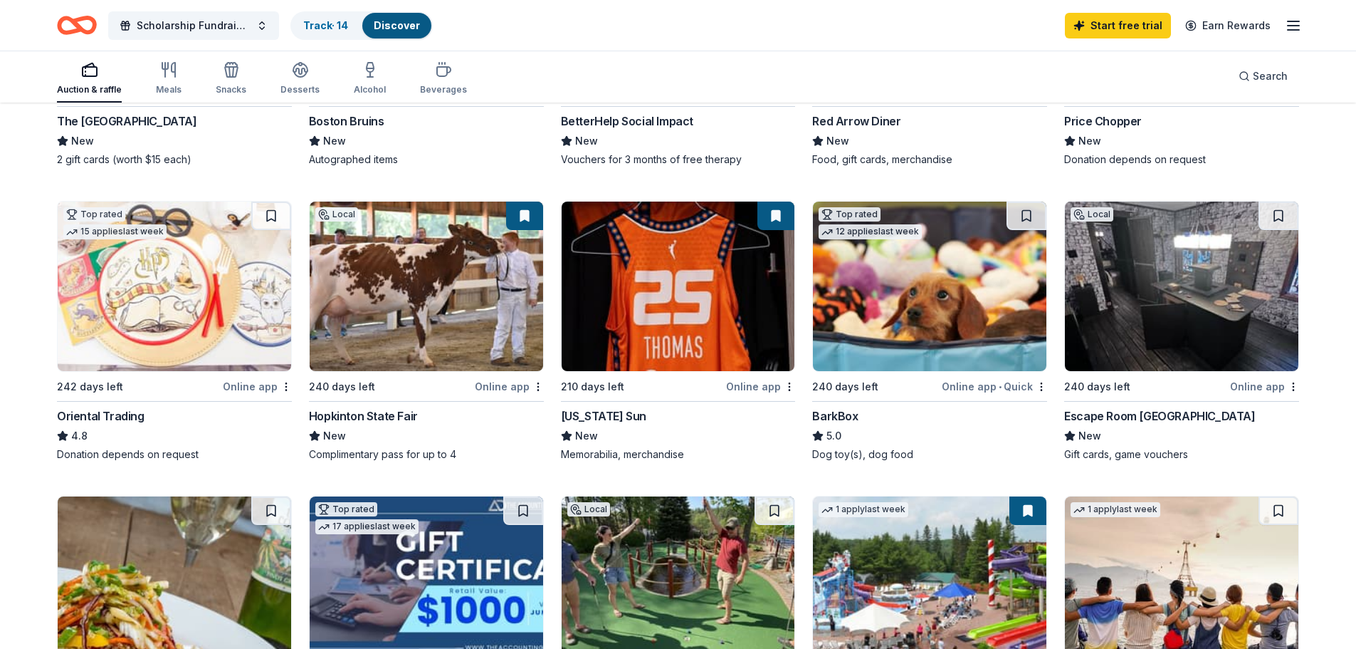
click at [754, 386] on div "Online app" at bounding box center [760, 386] width 69 height 18
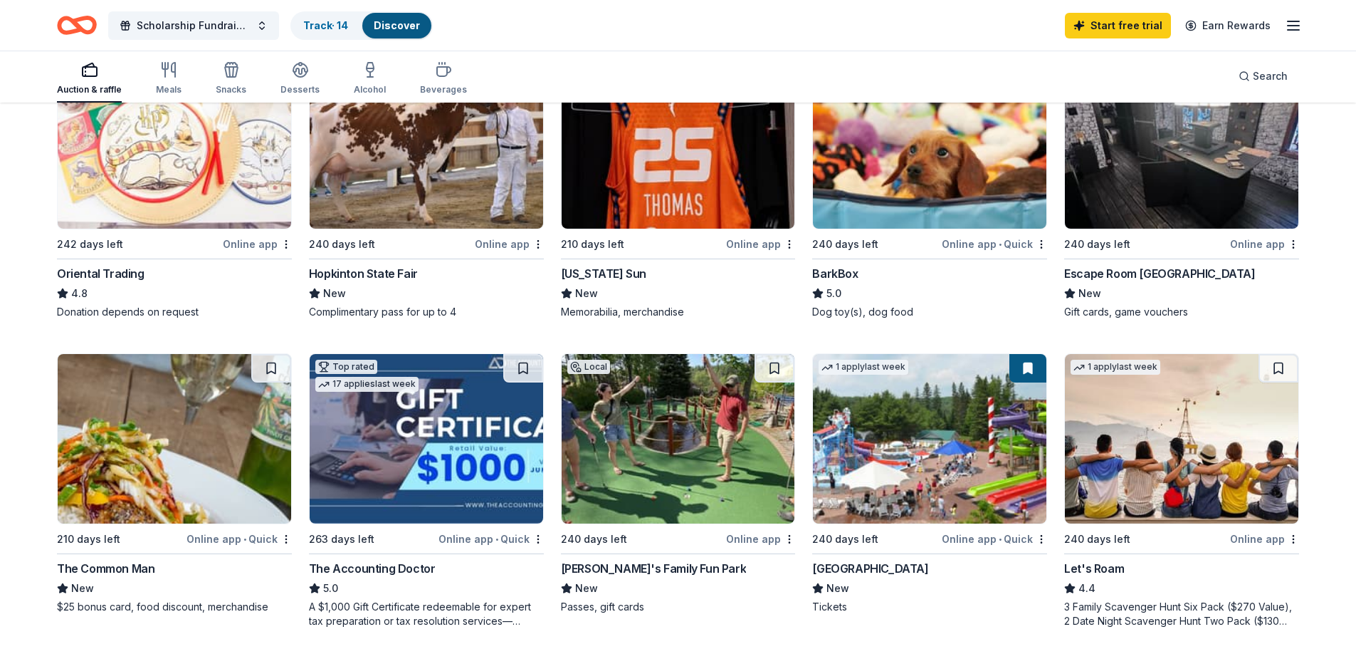
scroll to position [427, 0]
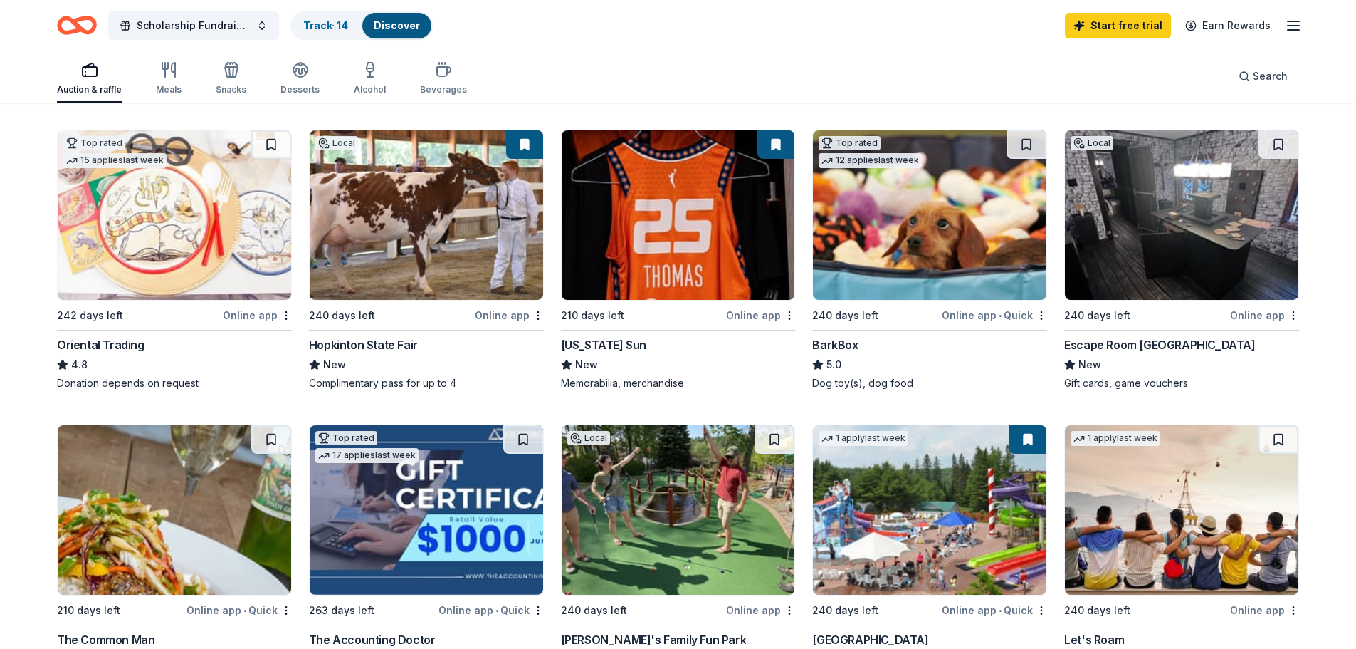
click at [1214, 249] on img at bounding box center [1182, 214] width 234 height 169
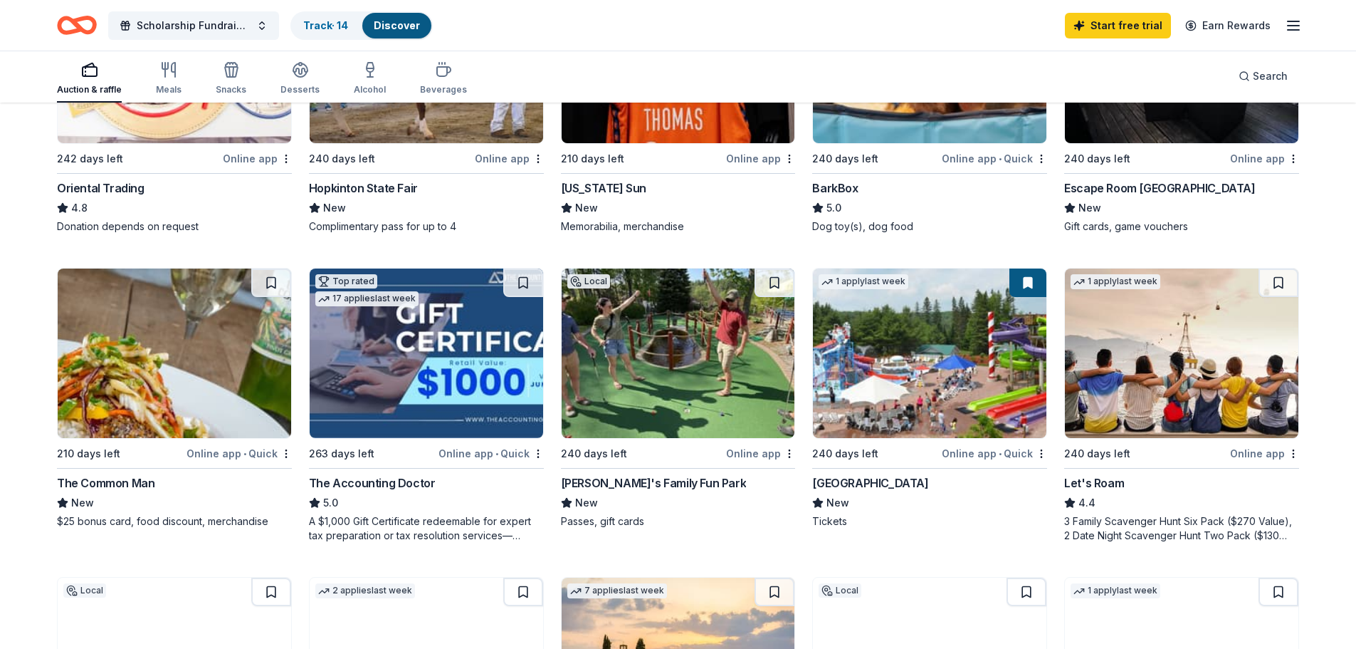
scroll to position [641, 0]
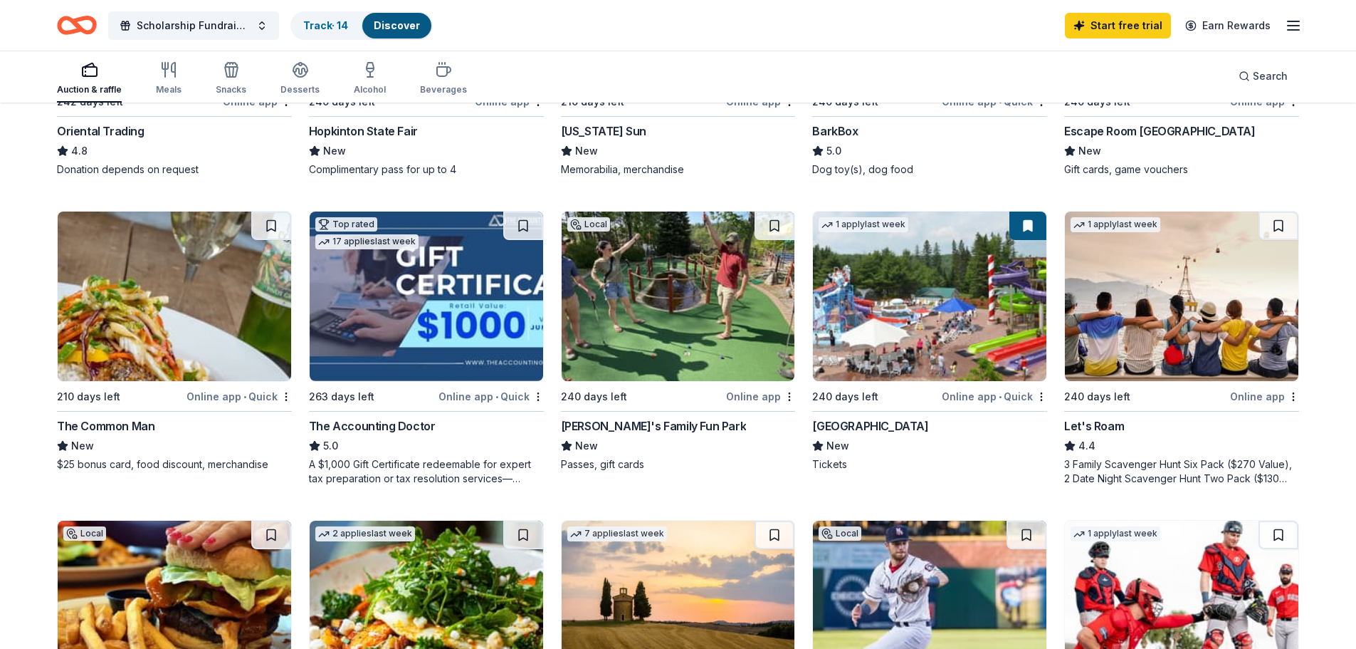
click at [929, 319] on img at bounding box center [930, 295] width 234 height 169
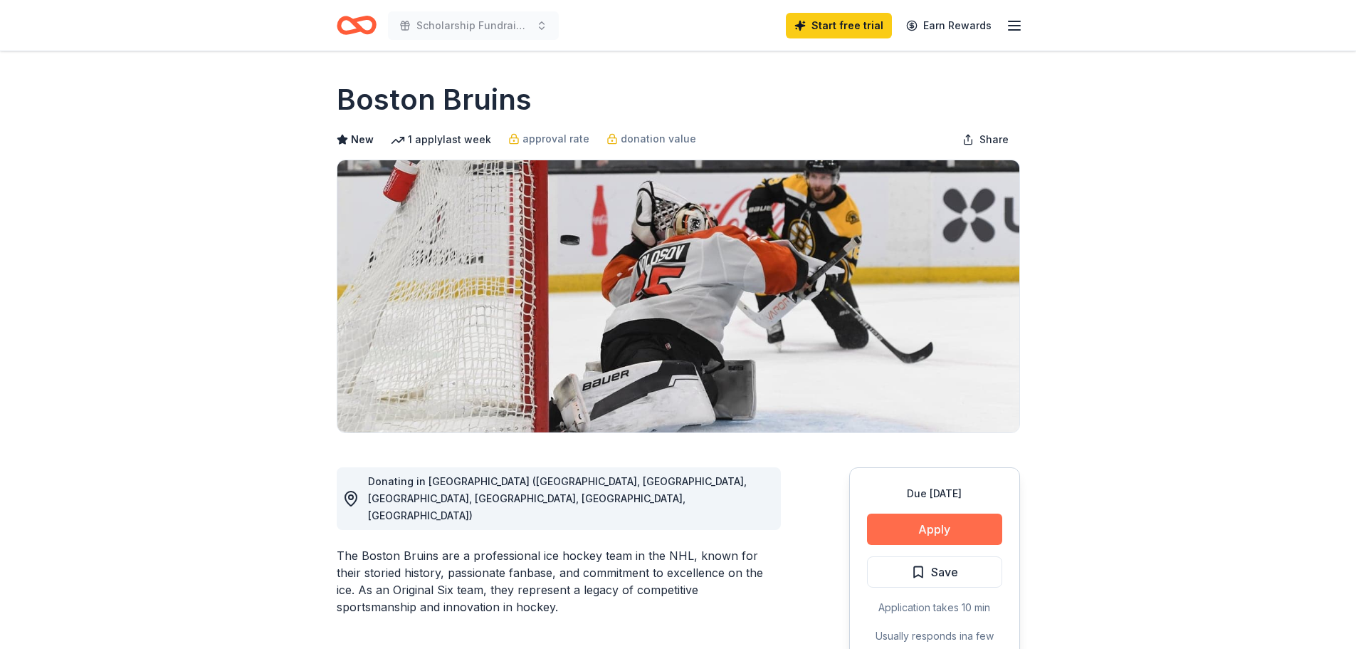
click at [955, 529] on button "Apply" at bounding box center [934, 528] width 135 height 31
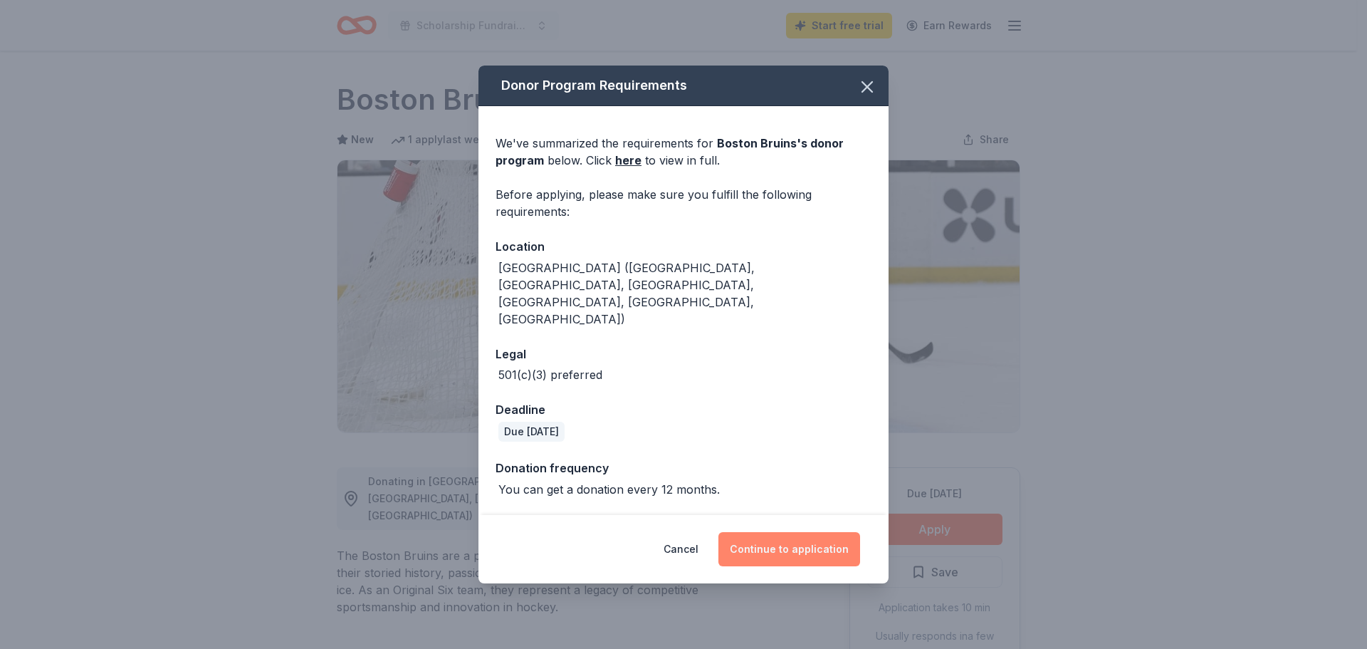
click at [820, 532] on button "Continue to application" at bounding box center [789, 549] width 142 height 34
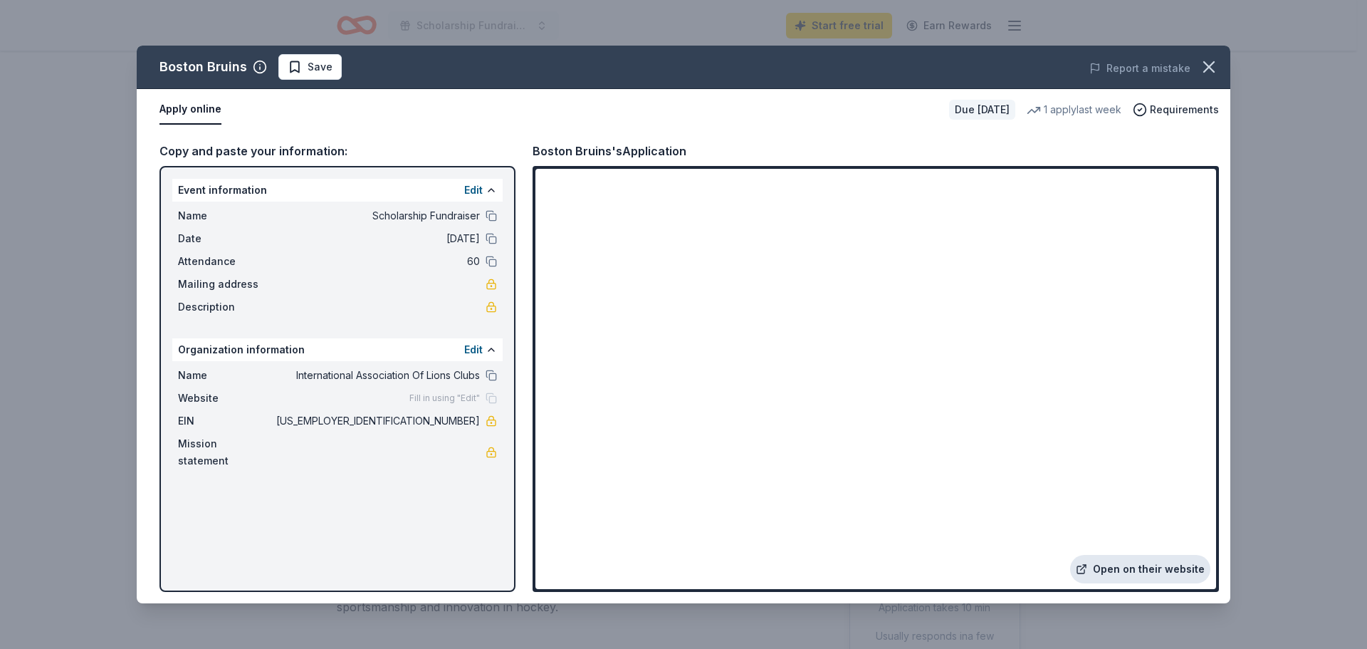
click at [1173, 572] on link "Open on their website" at bounding box center [1140, 569] width 140 height 28
click at [303, 68] on span "Save" at bounding box center [310, 66] width 45 height 17
click at [349, 65] on html "Scholarship Fundraiser Start free trial Earn Rewards Due in 228 days Share Bost…" at bounding box center [683, 324] width 1367 height 649
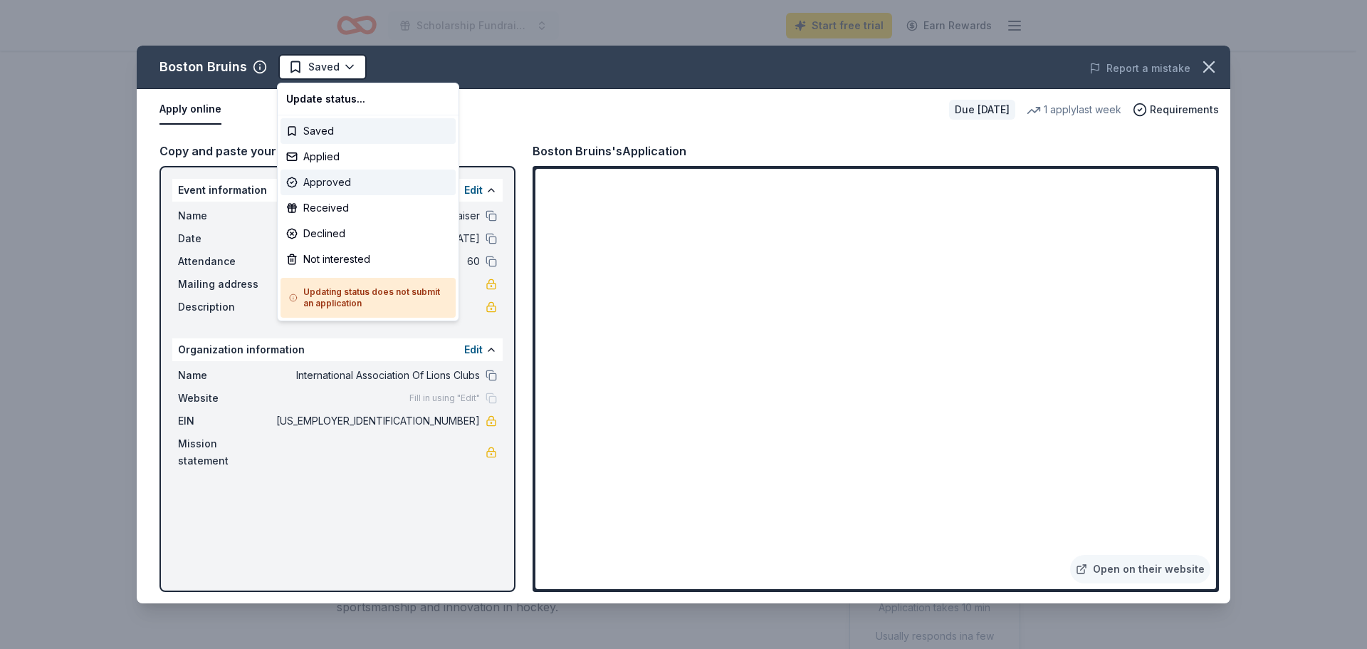
click at [348, 173] on div "Approved" at bounding box center [368, 182] width 175 height 26
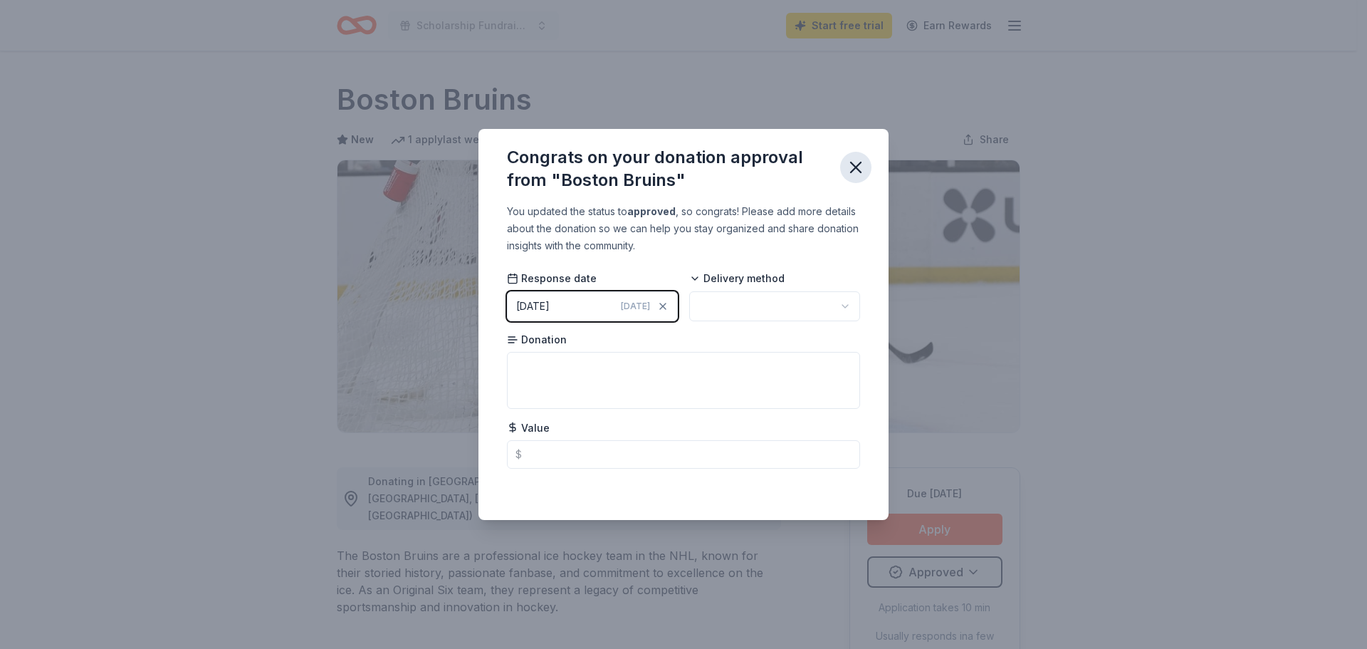
click at [854, 164] on icon "button" at bounding box center [856, 167] width 10 height 10
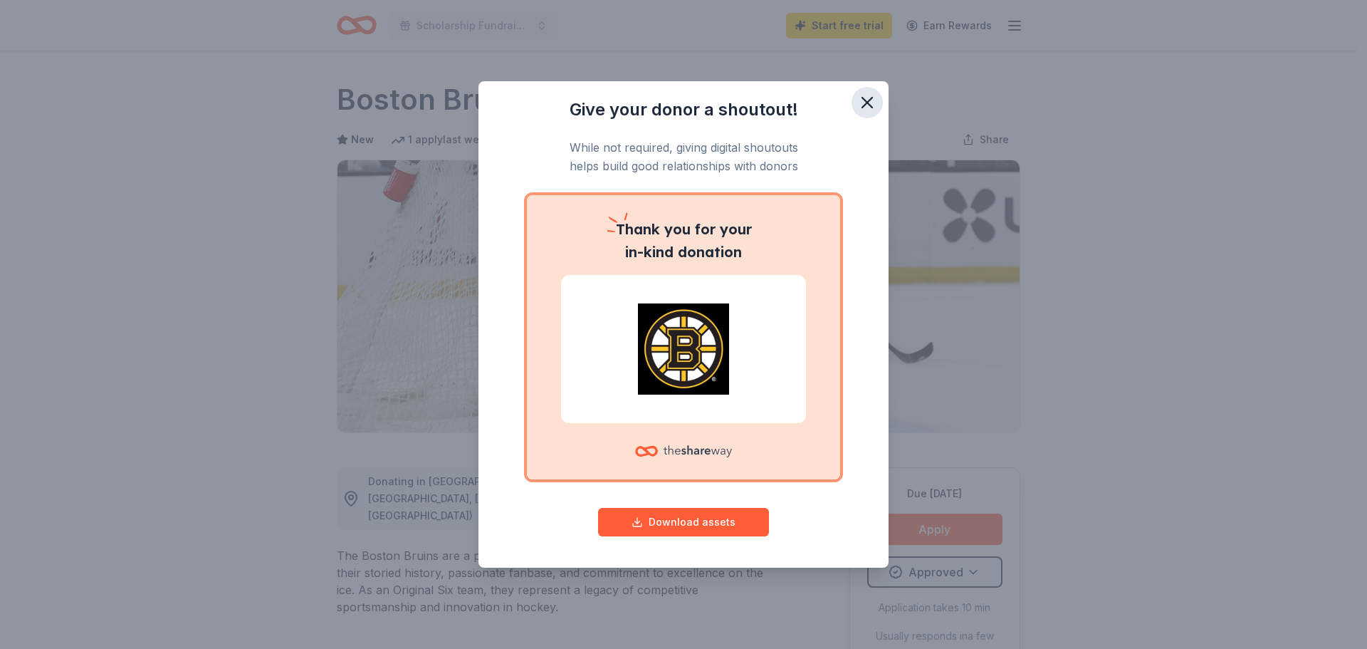
click at [867, 107] on icon "button" at bounding box center [867, 103] width 20 height 20
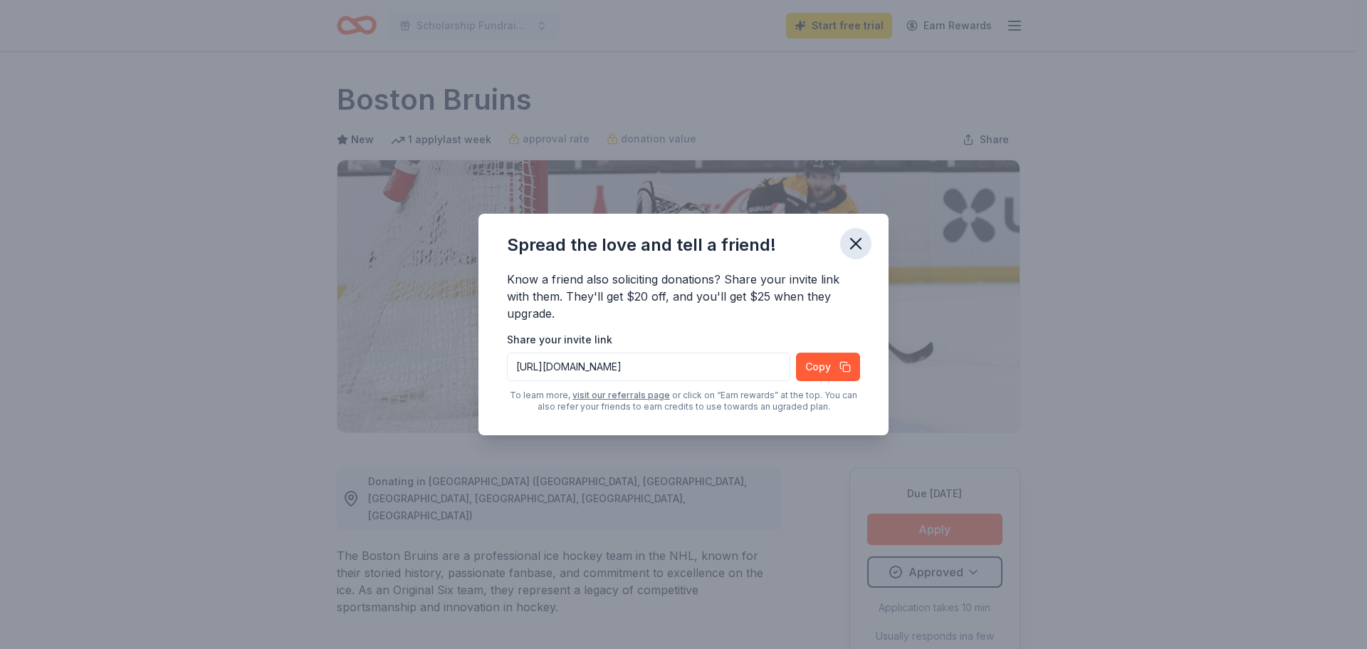
click at [855, 247] on icon "button" at bounding box center [856, 244] width 20 height 20
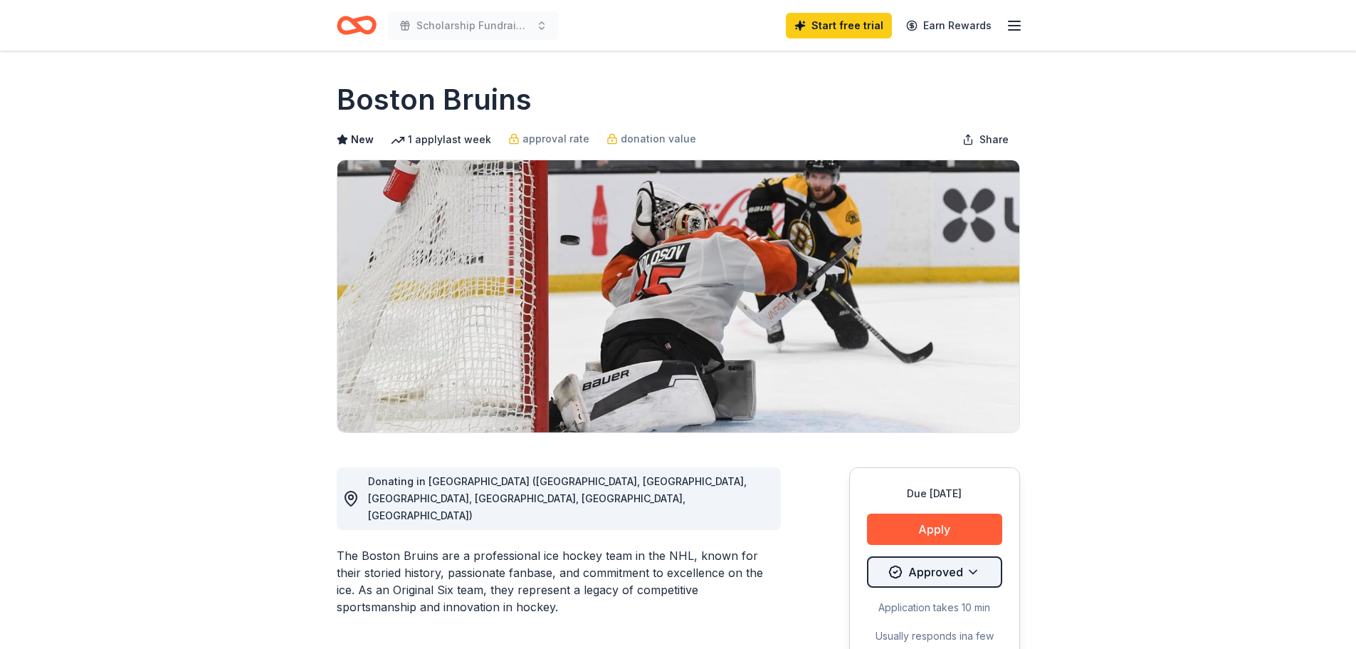
click at [979, 569] on html "Scholarship Fundraiser Start free trial Earn Rewards Due in 228 days Share Bost…" at bounding box center [678, 324] width 1356 height 649
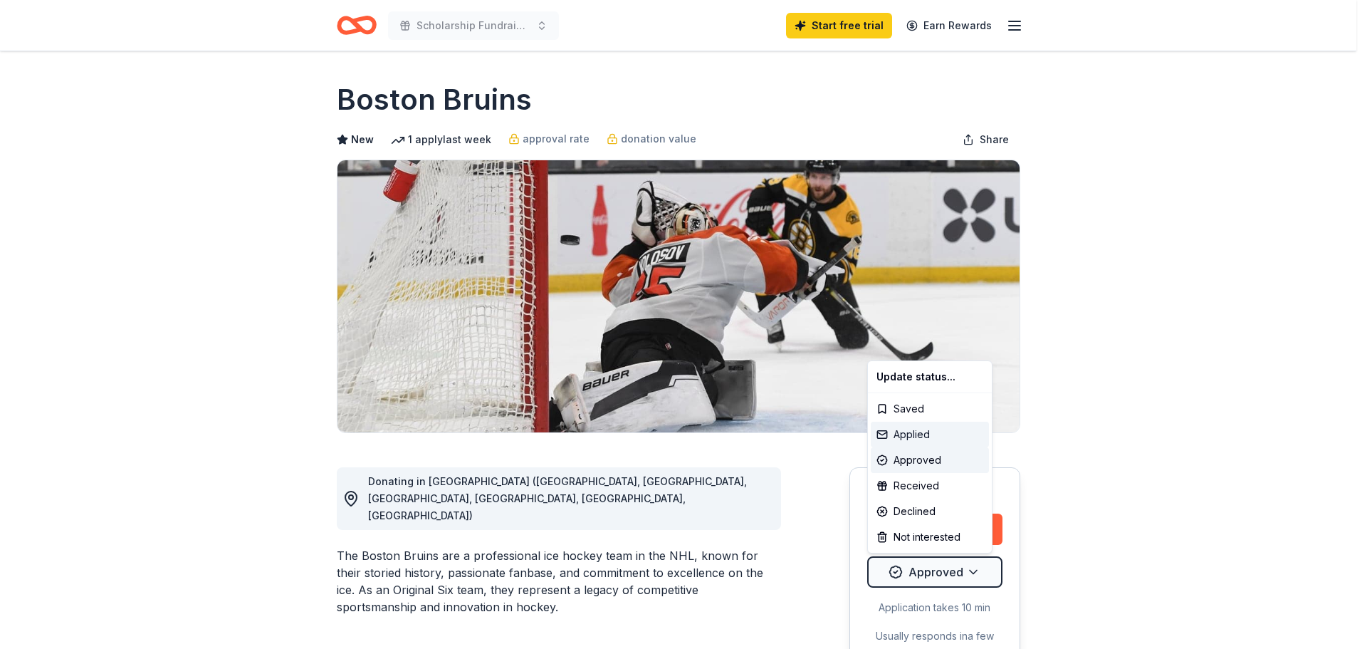
click at [913, 435] on div "Applied" at bounding box center [930, 434] width 118 height 26
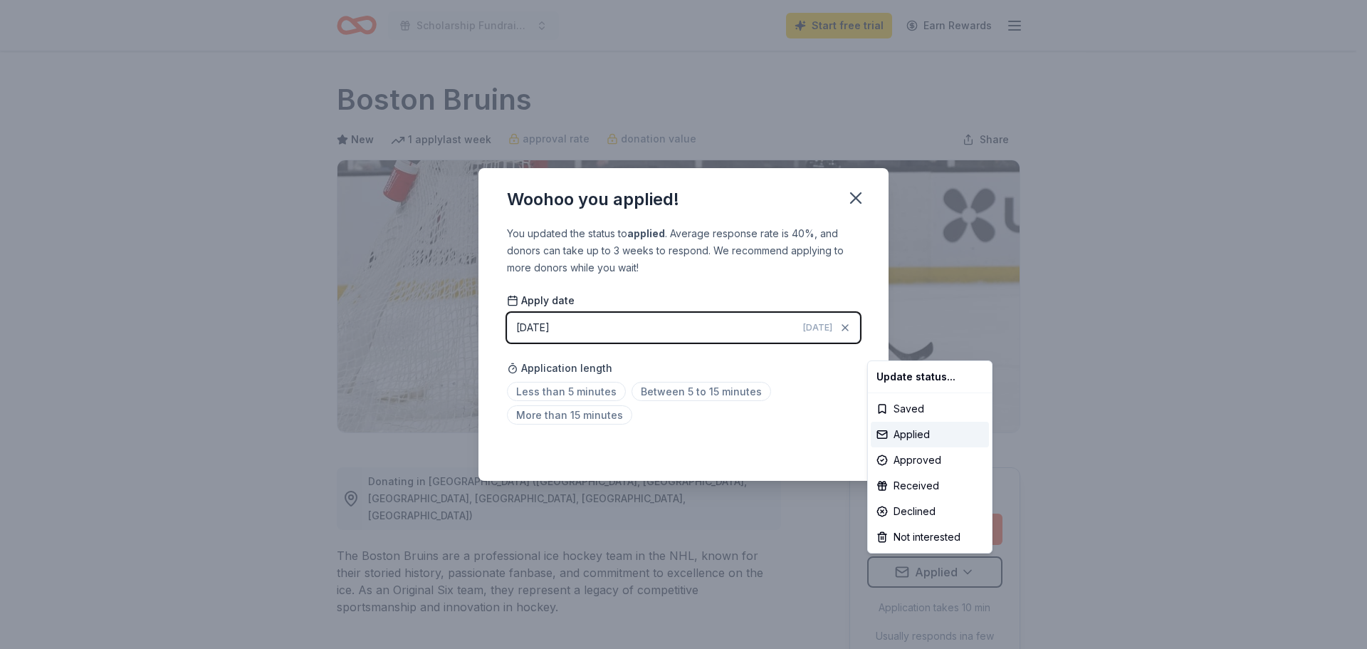
click at [819, 460] on html "Scholarship Fundraiser Start free trial Earn Rewards Due in 228 days Share Bost…" at bounding box center [683, 324] width 1367 height 649
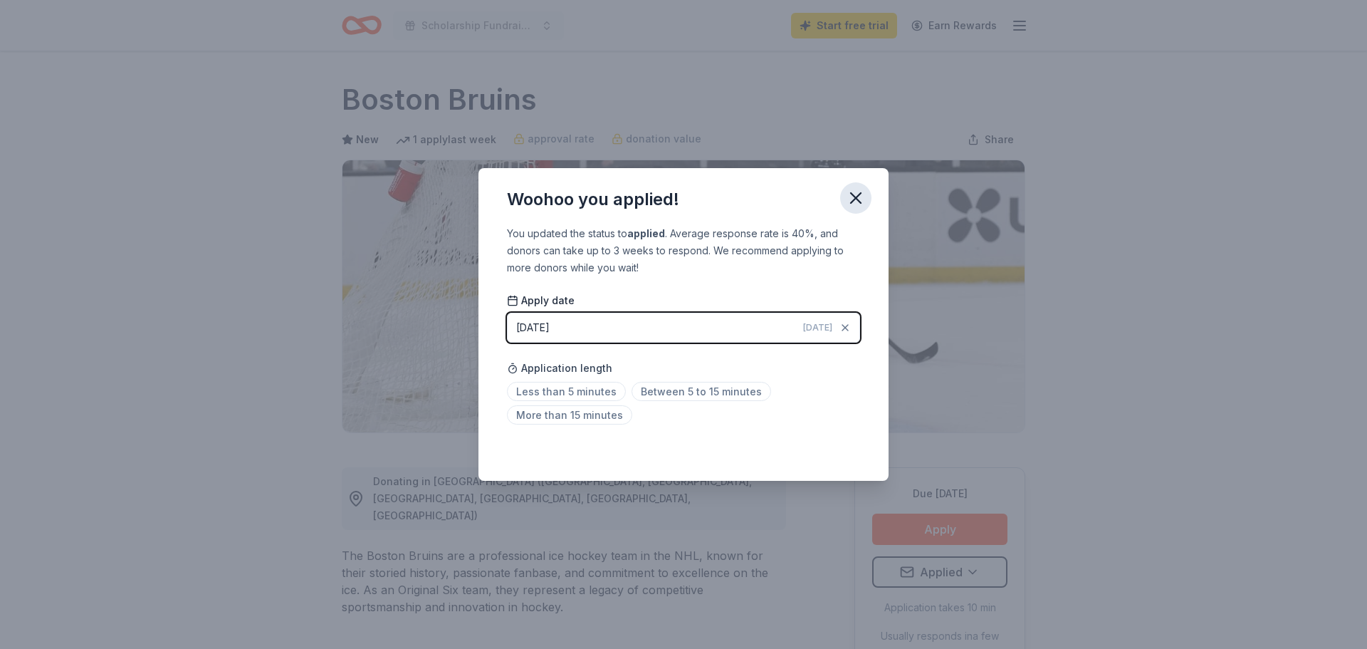
click at [864, 194] on icon "button" at bounding box center [856, 198] width 20 height 20
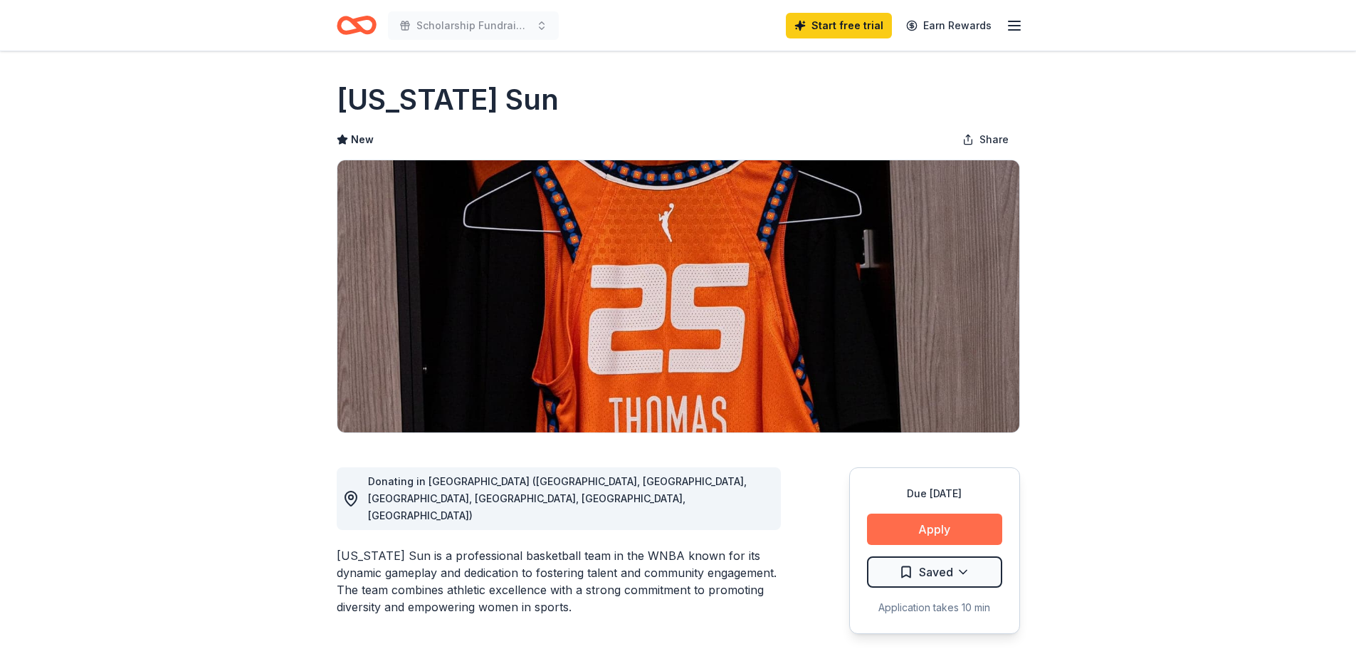
click at [975, 525] on button "Apply" at bounding box center [934, 528] width 135 height 31
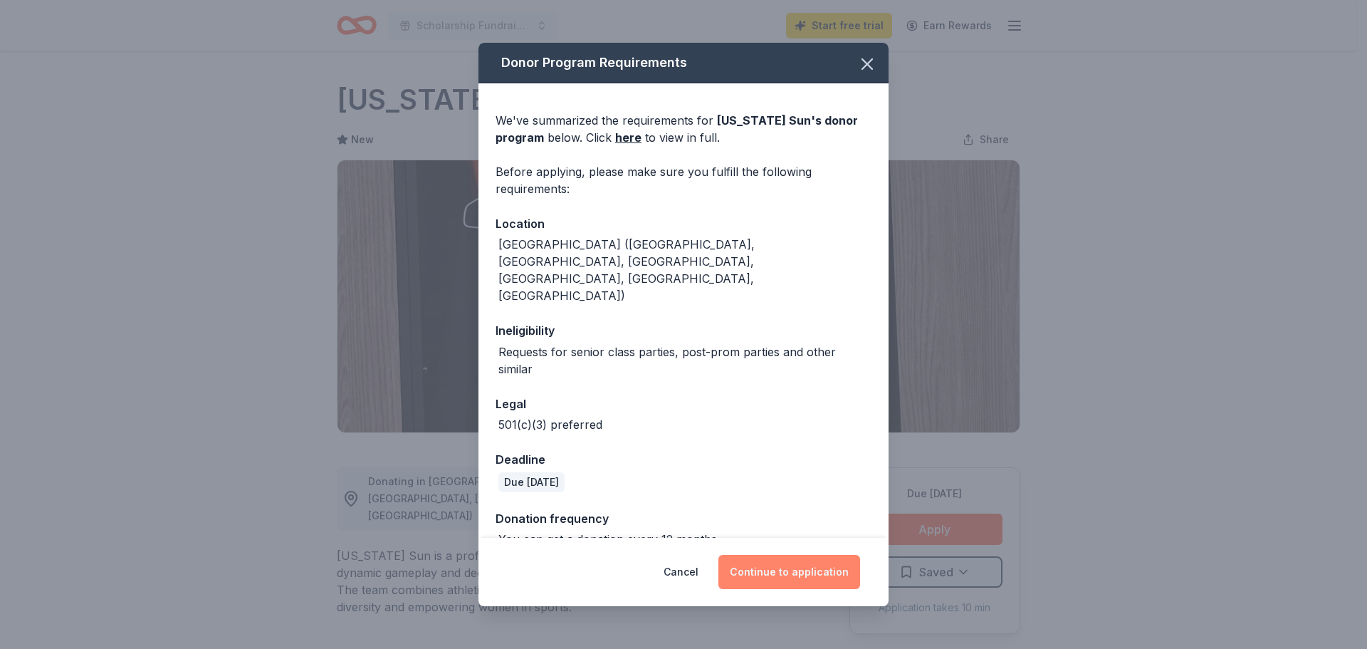
click at [822, 555] on button "Continue to application" at bounding box center [789, 572] width 142 height 34
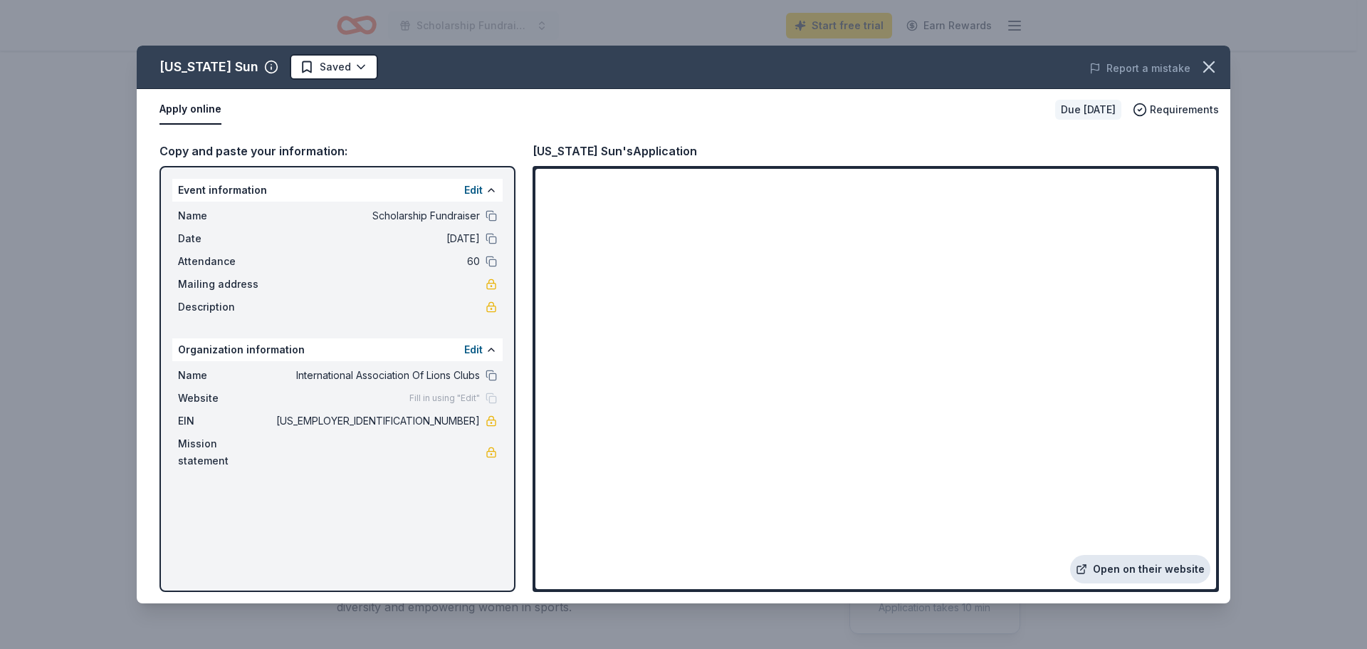
click at [1153, 570] on link "Open on their website" at bounding box center [1140, 569] width 140 height 28
click at [368, 68] on html "Scholarship Fundraiser Start free trial Earn Rewards Due in 210 days Share Conn…" at bounding box center [683, 324] width 1367 height 649
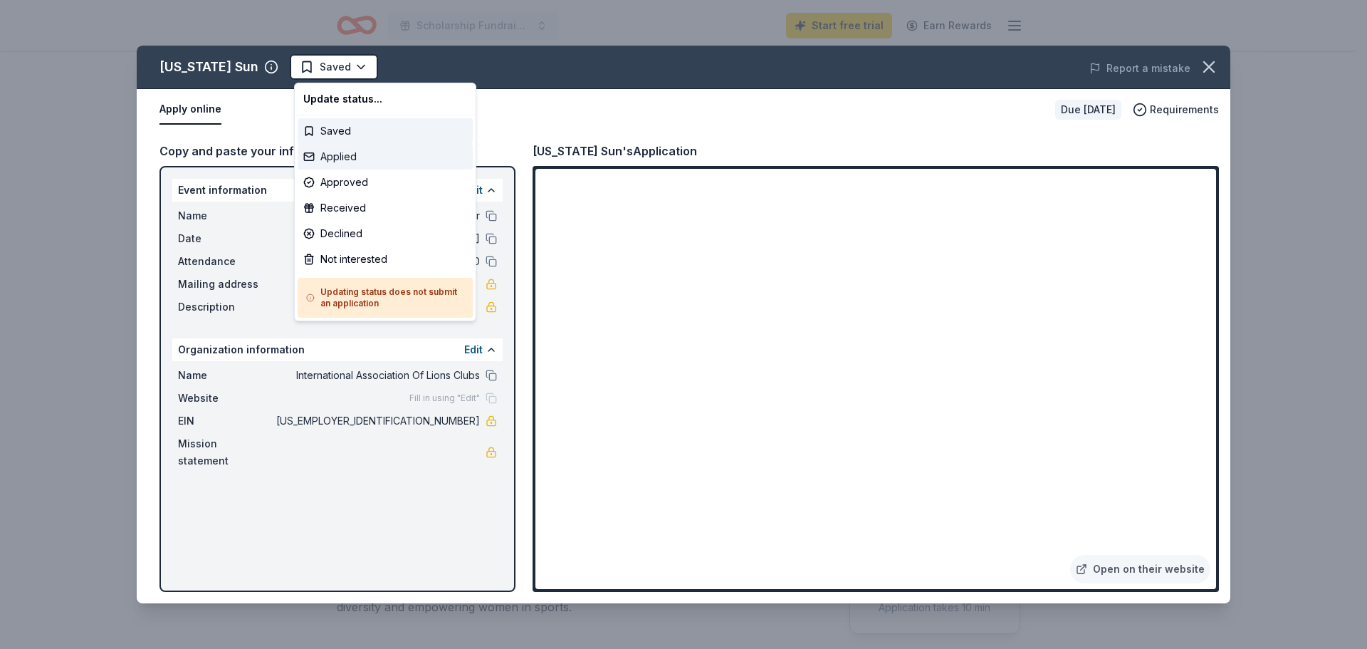
click at [377, 157] on div "Applied" at bounding box center [385, 157] width 175 height 26
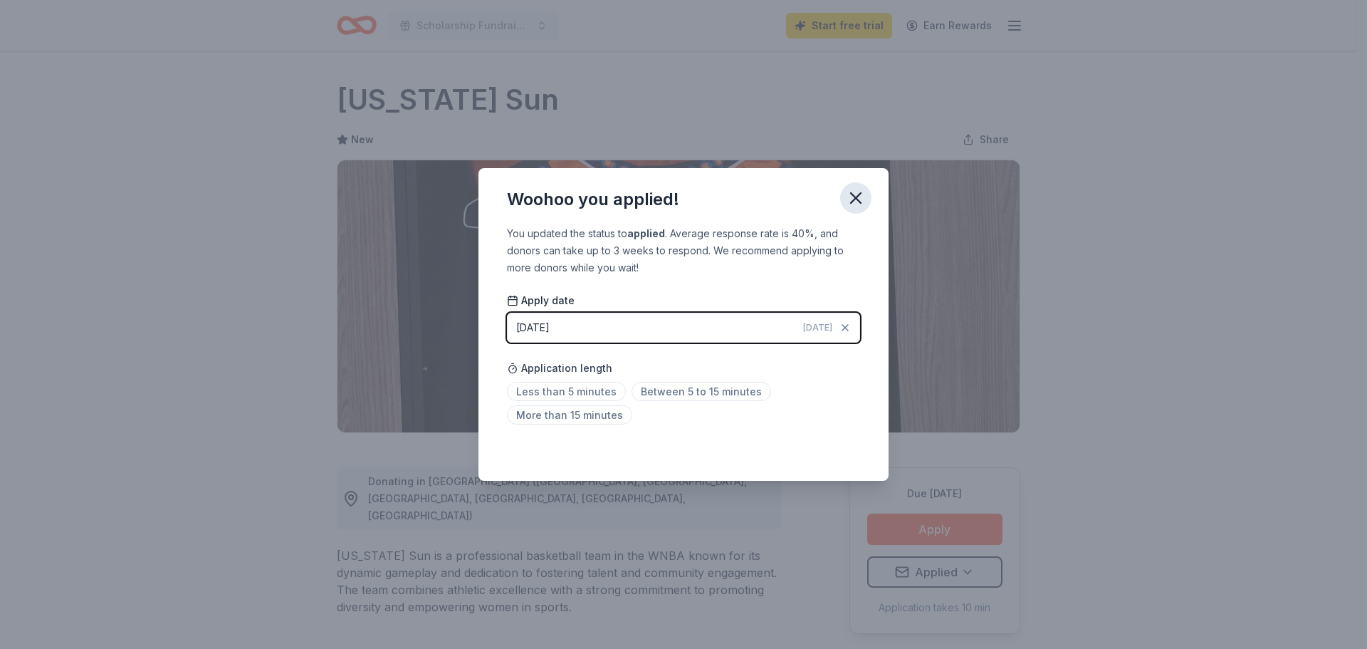
click at [858, 192] on icon "button" at bounding box center [856, 198] width 20 height 20
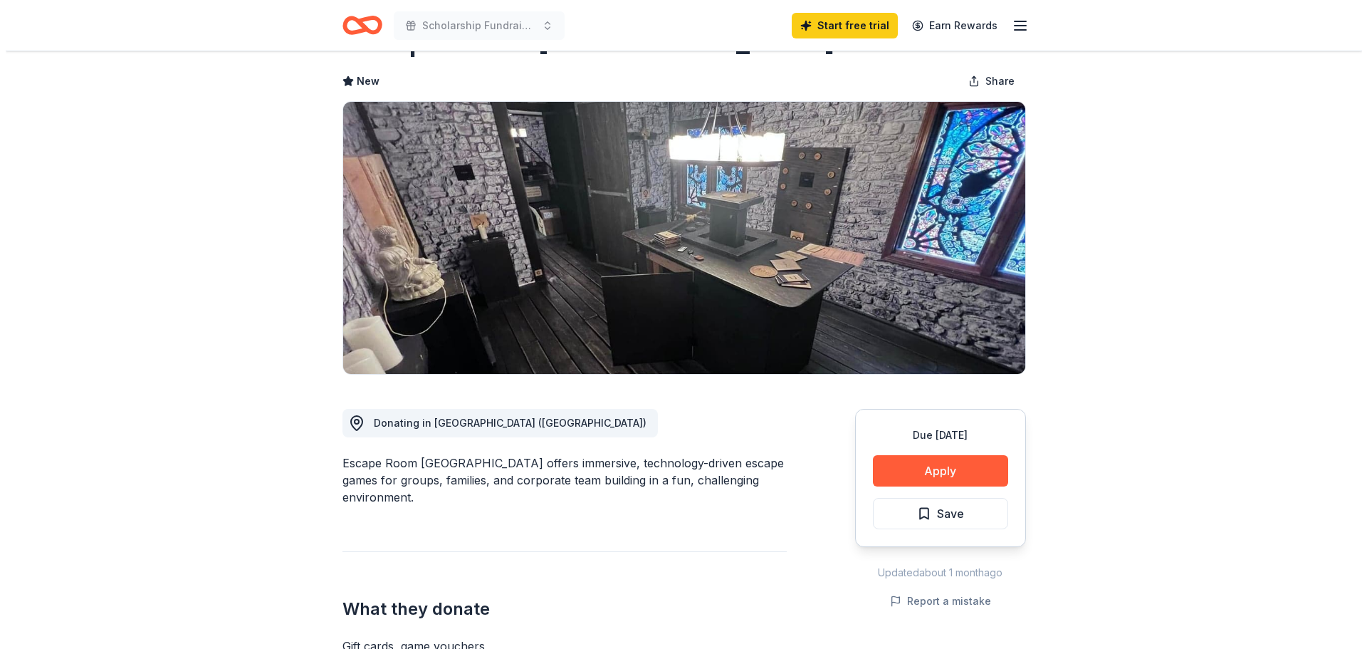
scroll to position [142, 0]
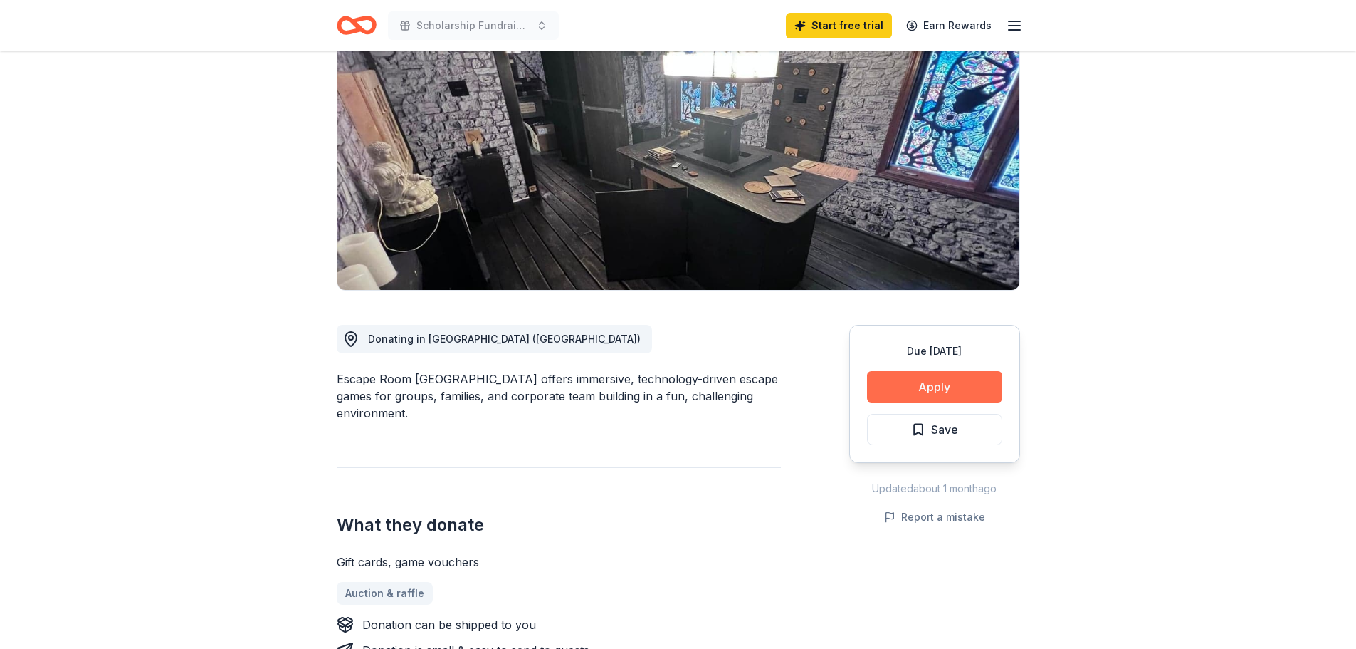
click at [946, 392] on button "Apply" at bounding box center [934, 386] width 135 height 31
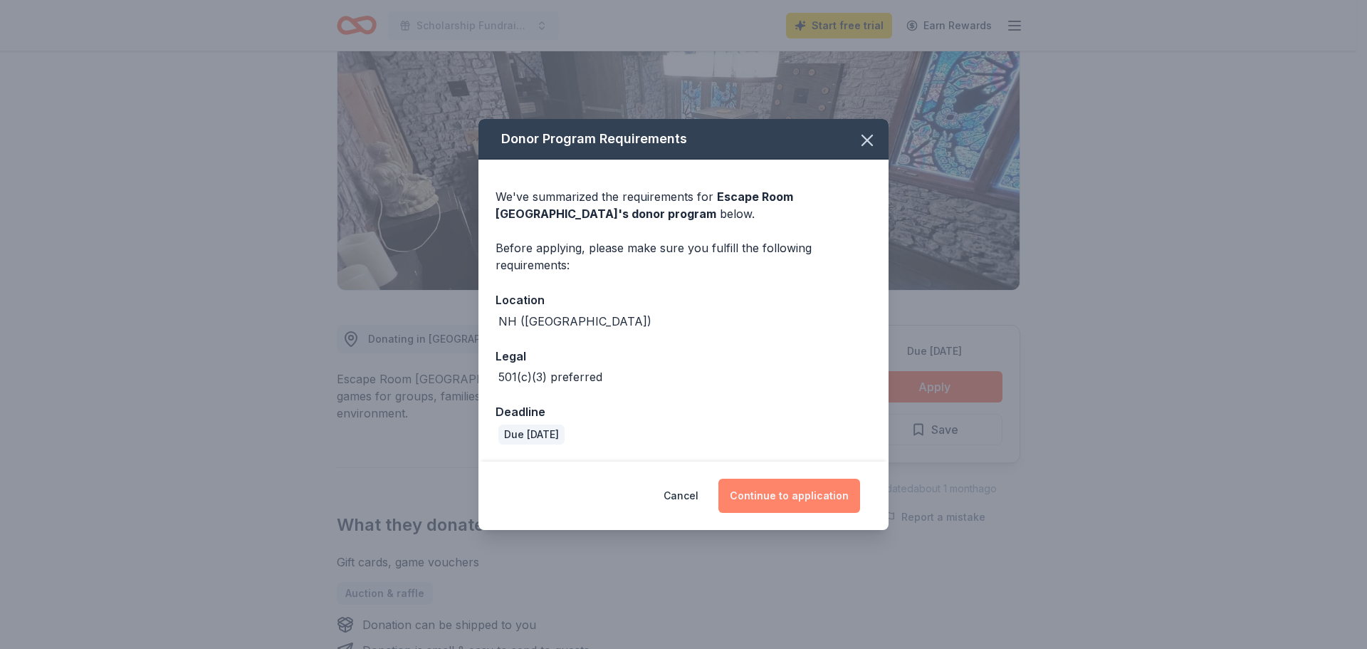
click at [832, 497] on button "Continue to application" at bounding box center [789, 495] width 142 height 34
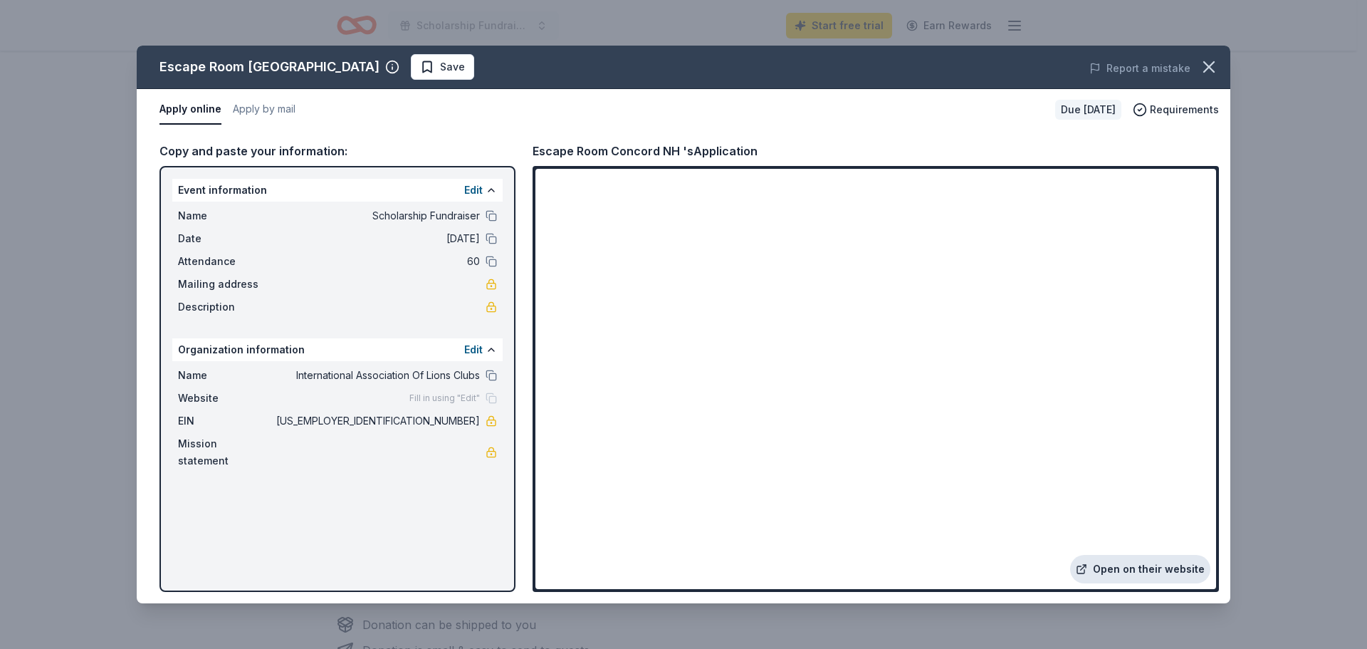
click at [1164, 574] on link "Open on their website" at bounding box center [1140, 569] width 140 height 28
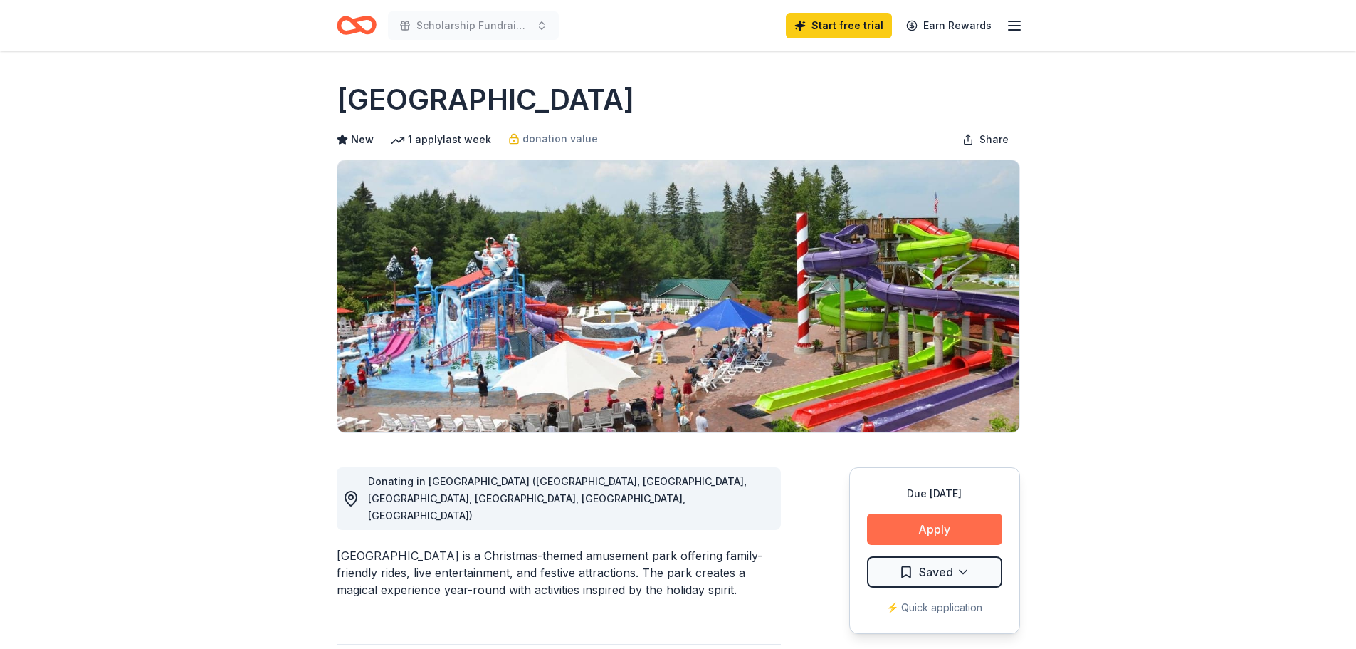
click at [919, 524] on button "Apply" at bounding box center [934, 528] width 135 height 31
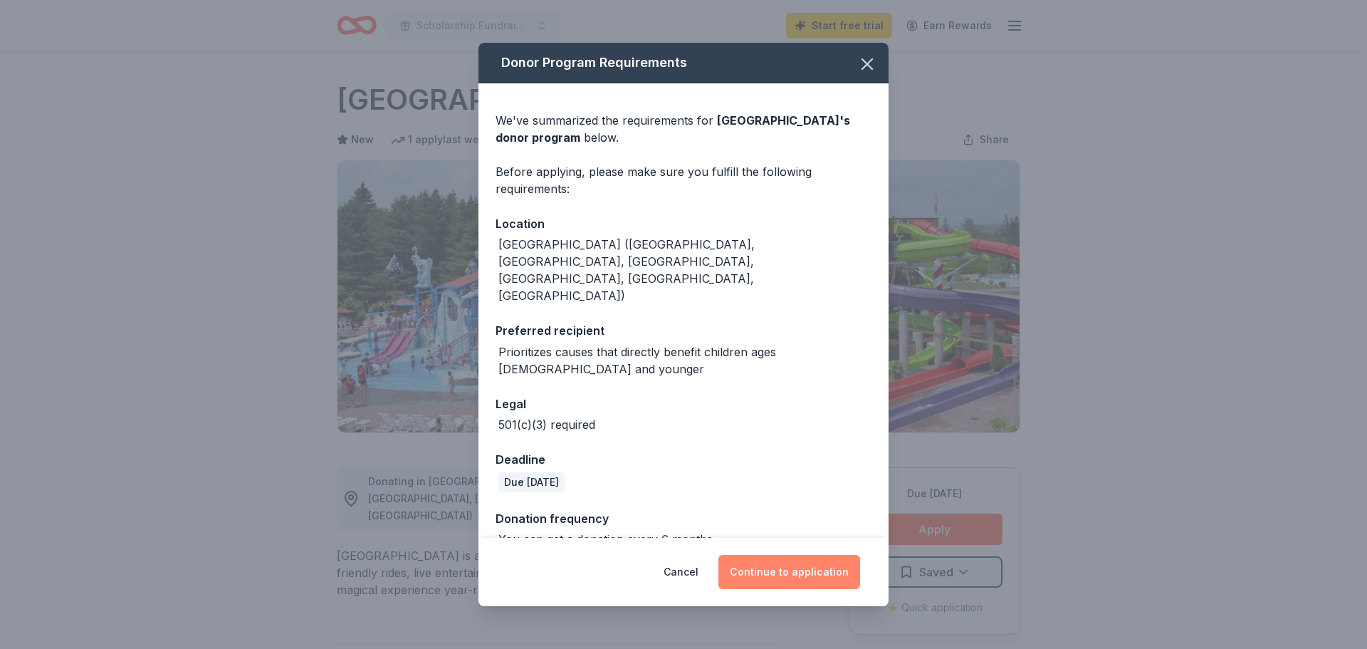
click at [788, 555] on button "Continue to application" at bounding box center [789, 572] width 142 height 34
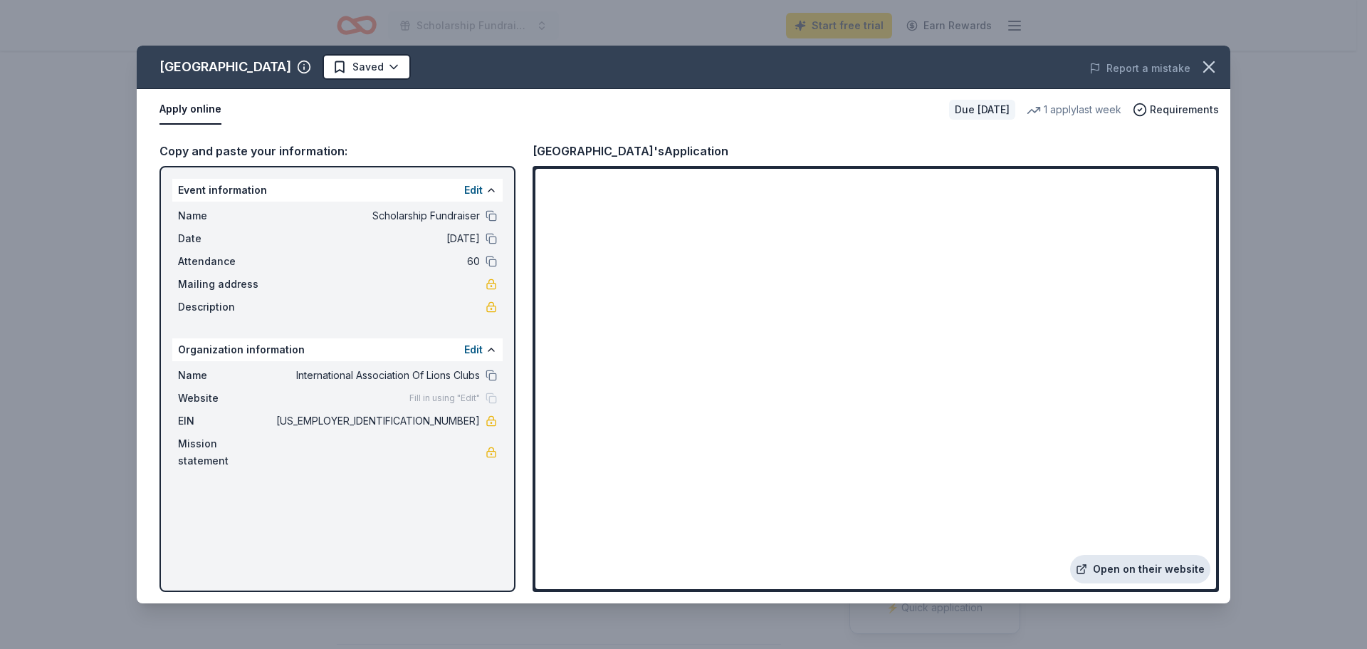
click at [1163, 574] on link "Open on their website" at bounding box center [1140, 569] width 140 height 28
